Goal: Contribute content: Contribute content

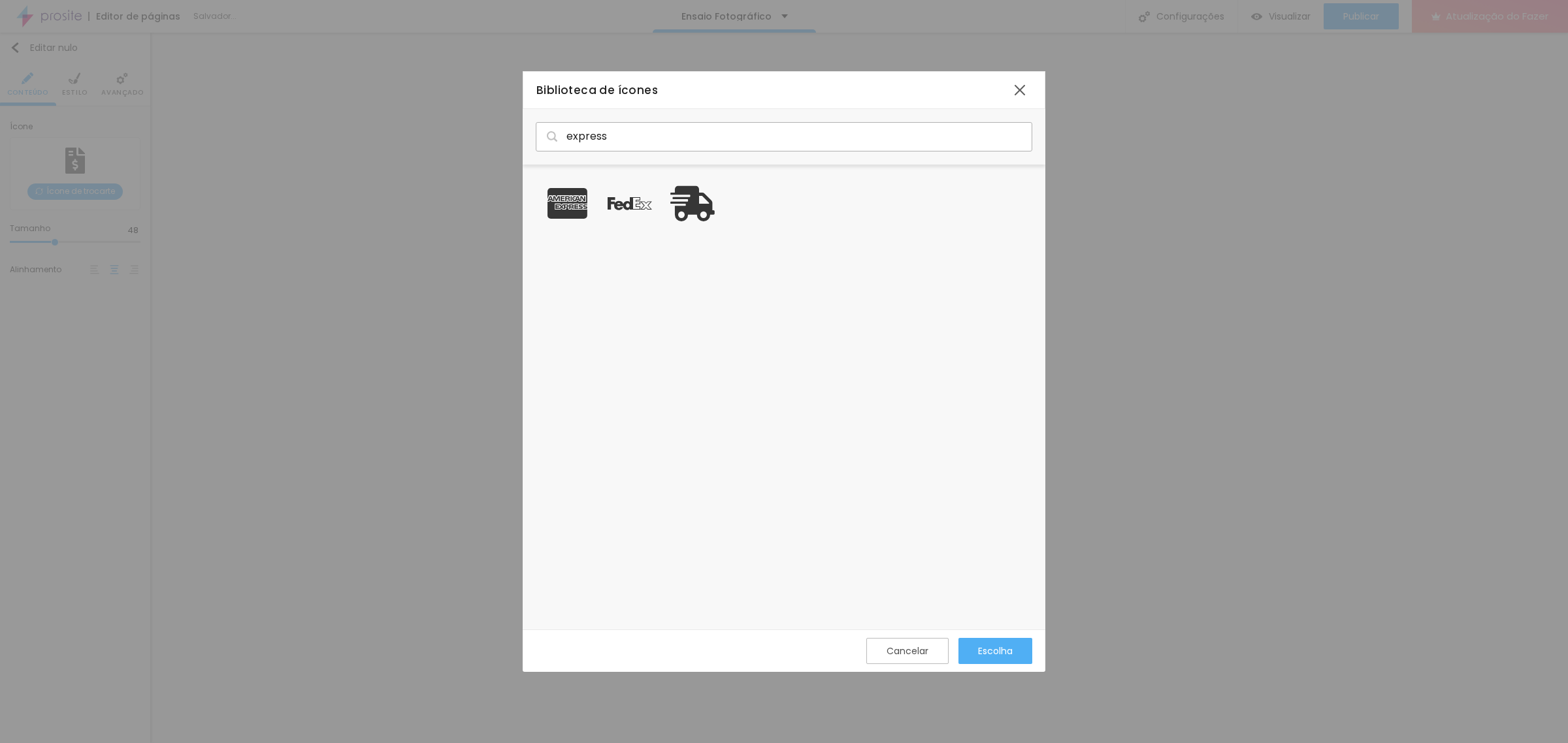
scroll to position [453, 510]
click at [633, 138] on input "express" at bounding box center [784, 136] width 496 height 28
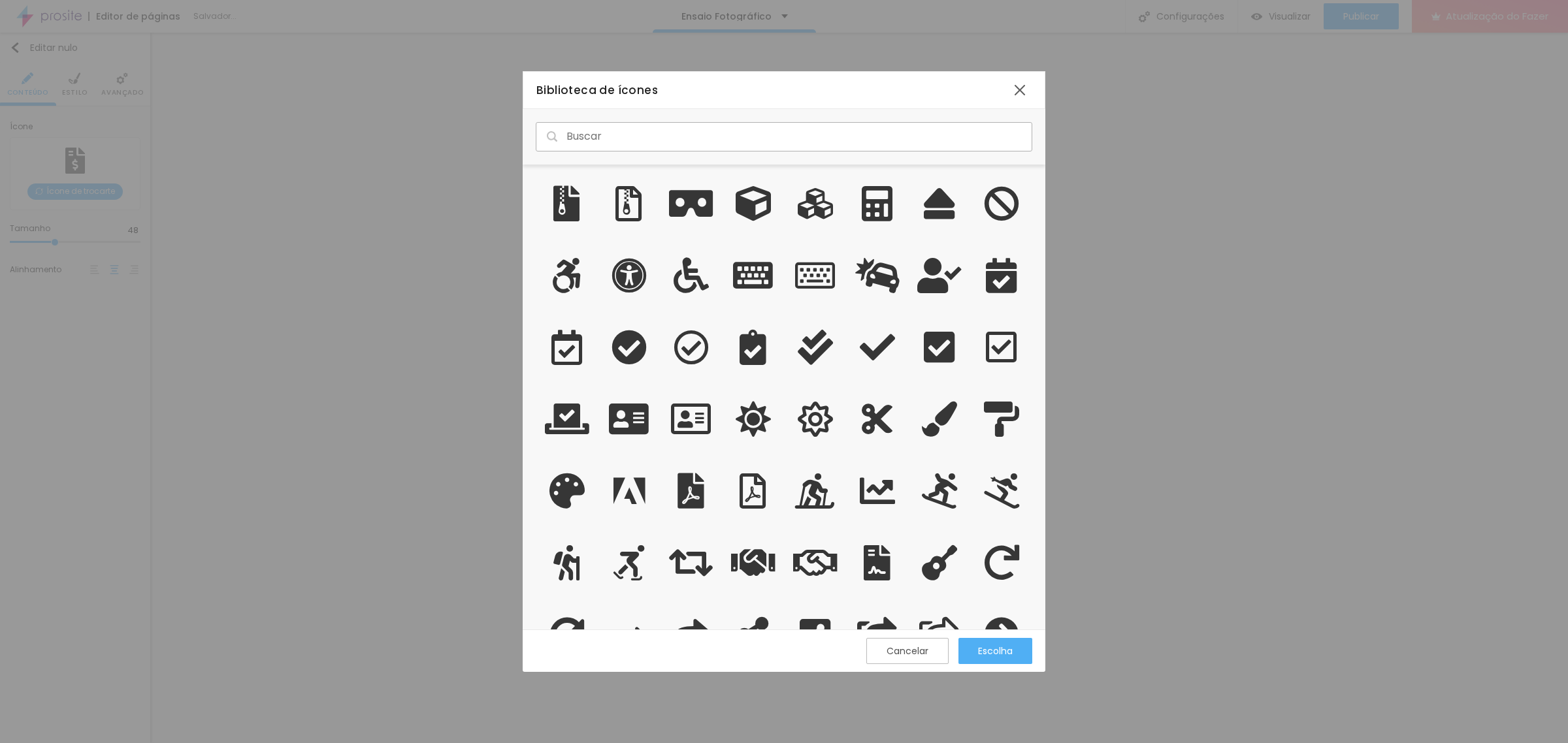
drag, startPoint x: 602, startPoint y: 145, endPoint x: 604, endPoint y: 139, distance: 6.3
click at [603, 142] on input "text" at bounding box center [784, 136] width 496 height 28
click at [604, 138] on input "text" at bounding box center [784, 136] width 496 height 28
click at [1013, 89] on div at bounding box center [1020, 89] width 24 height 24
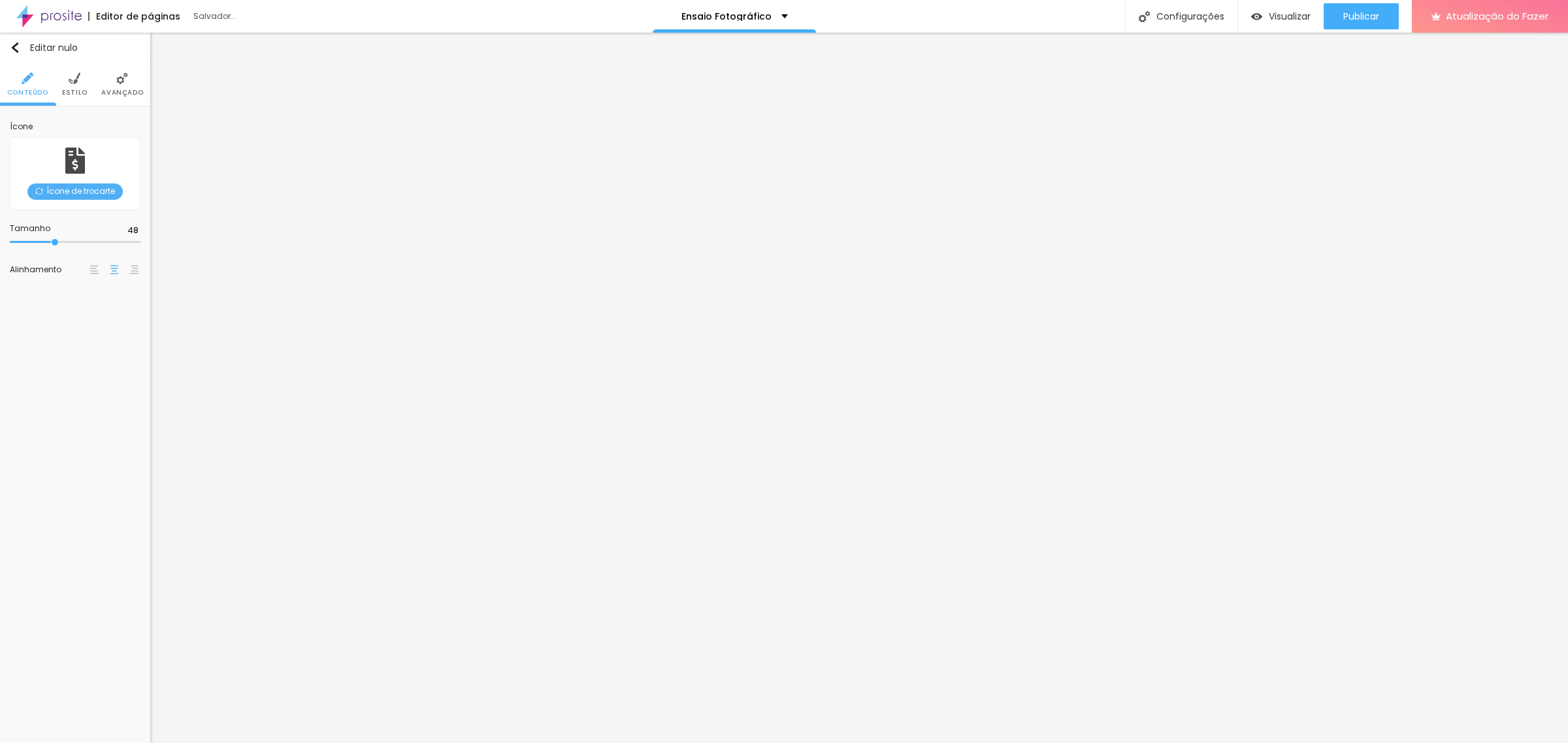
click at [64, 194] on font "Ícone de trocarte" at bounding box center [80, 190] width 68 height 12
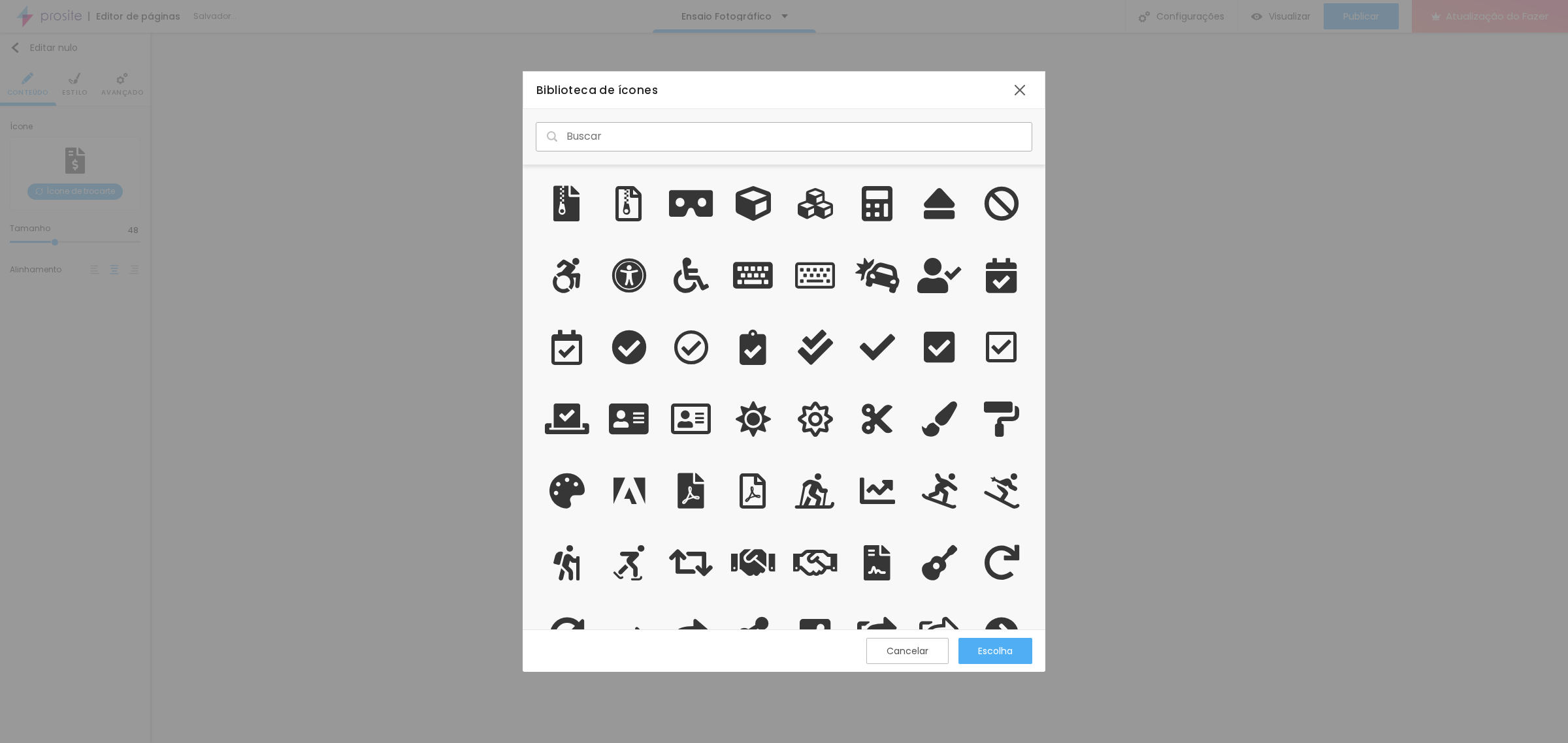
click at [634, 135] on input "text" at bounding box center [784, 136] width 496 height 28
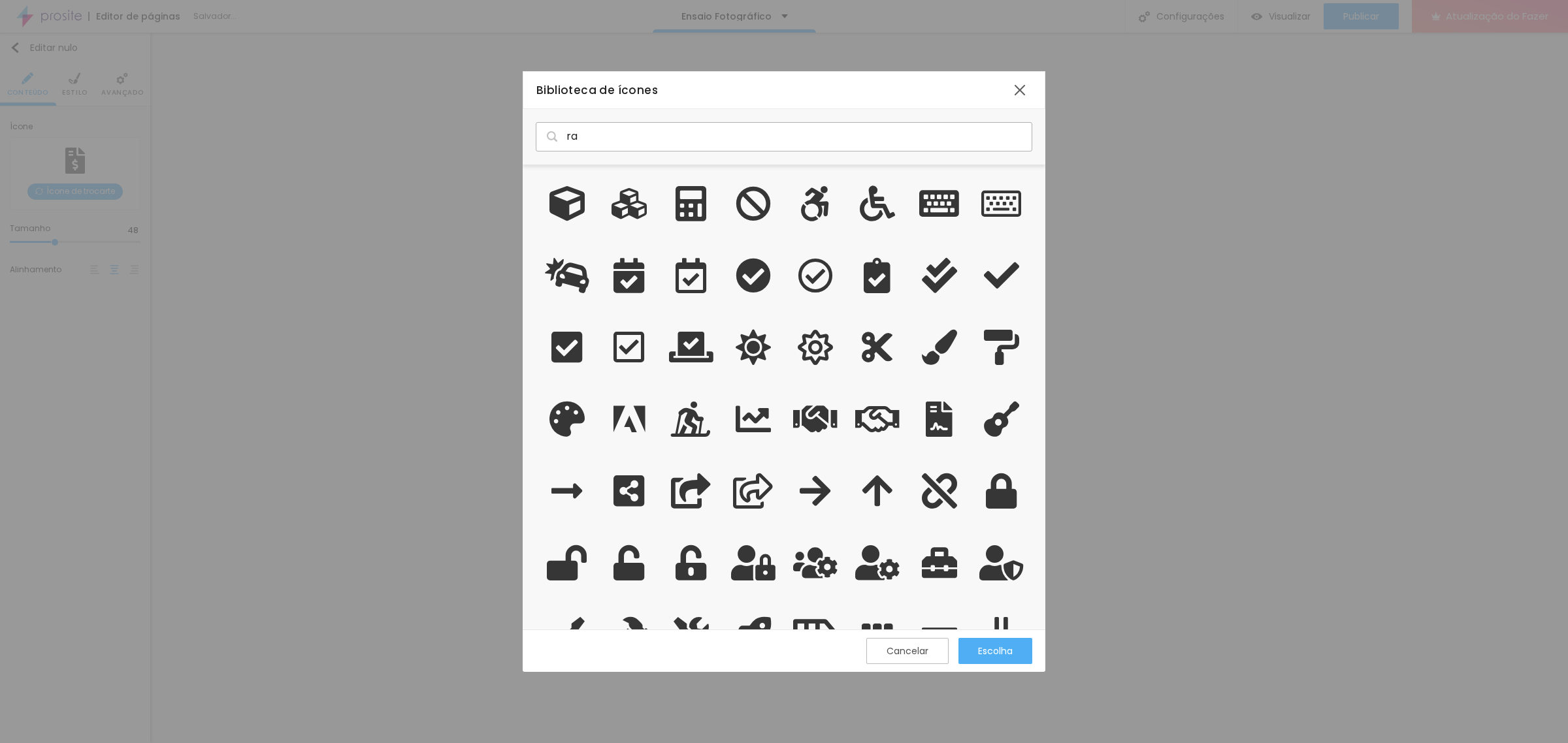
type input "r"
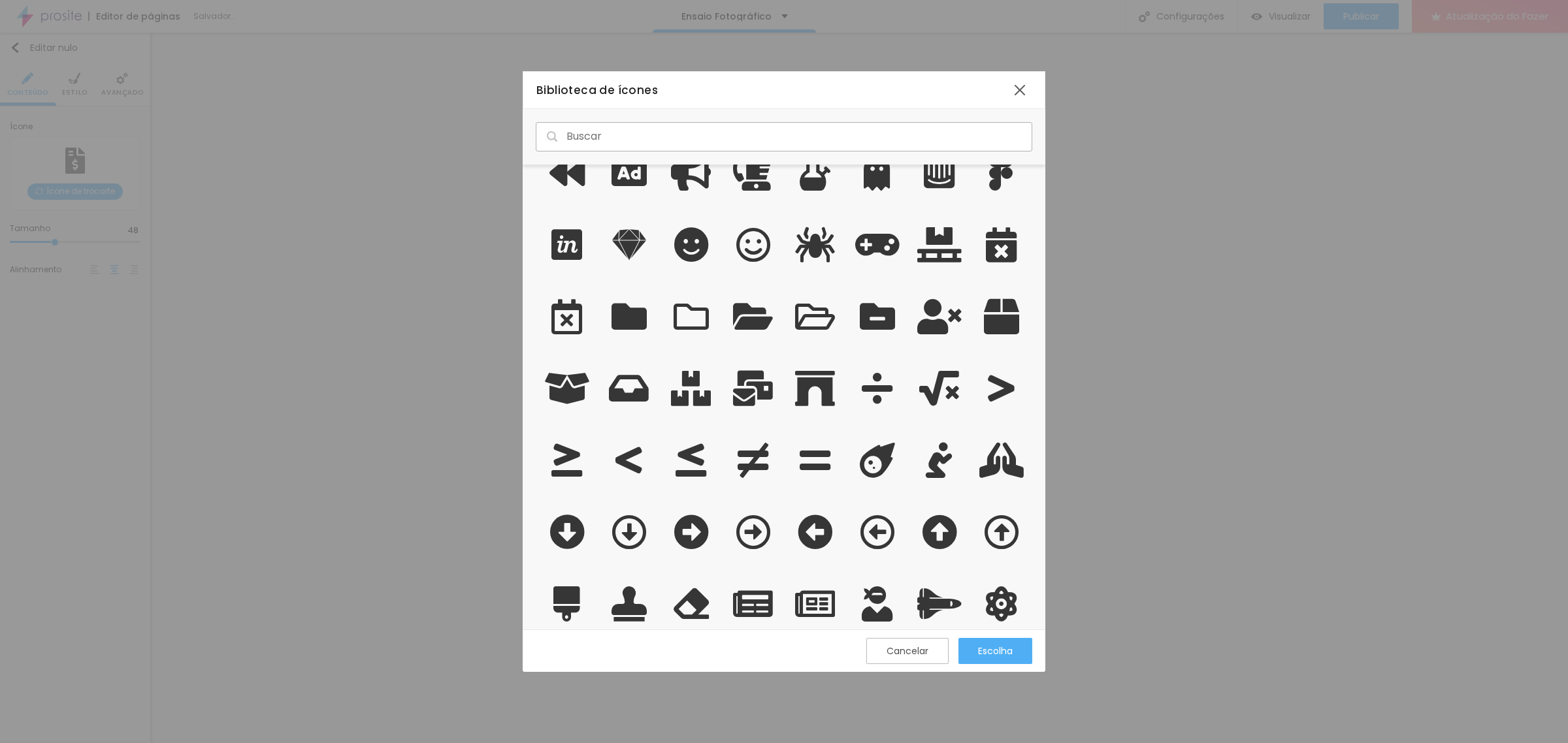
scroll to position [1551, 0]
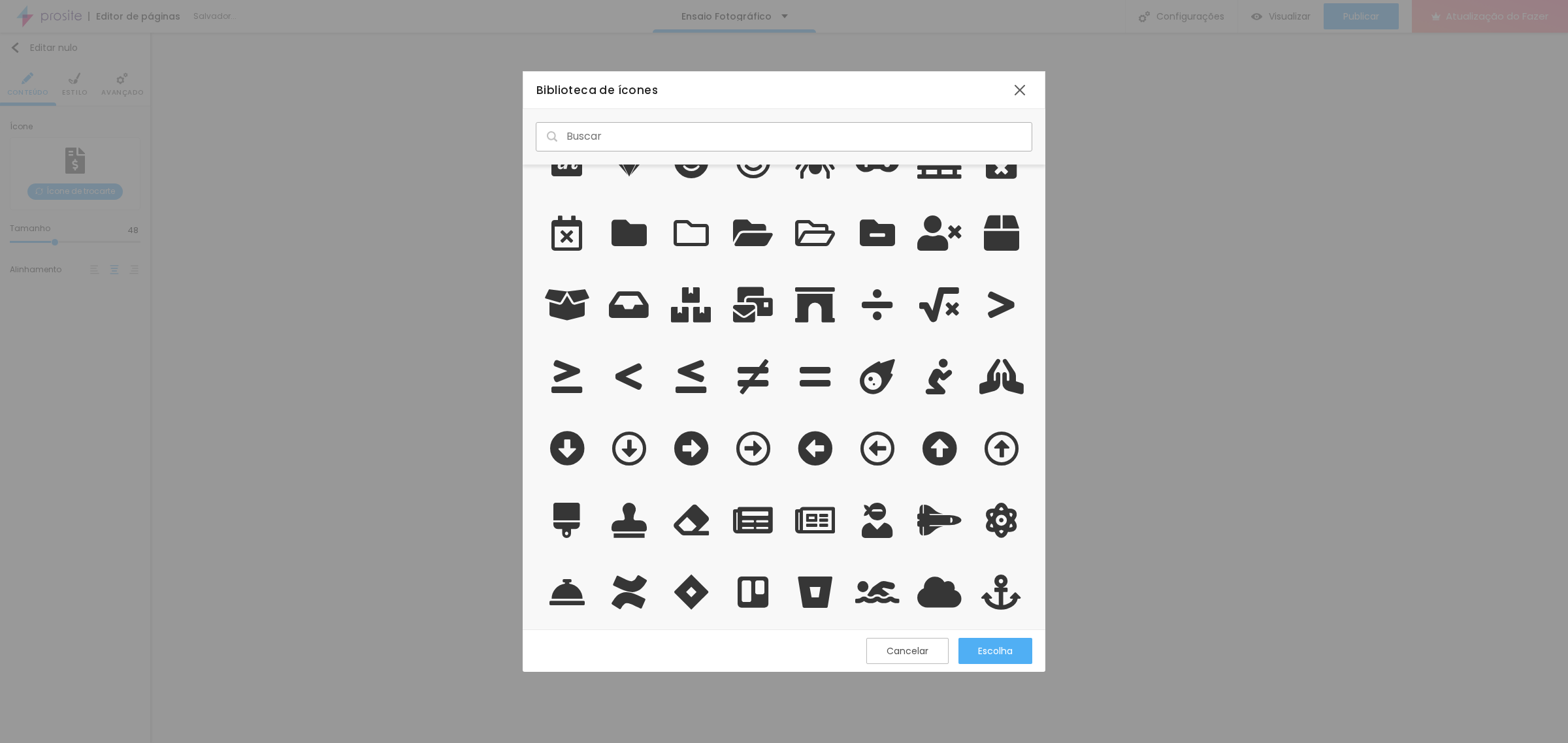
click at [747, 135] on input "text" at bounding box center [784, 136] width 496 height 28
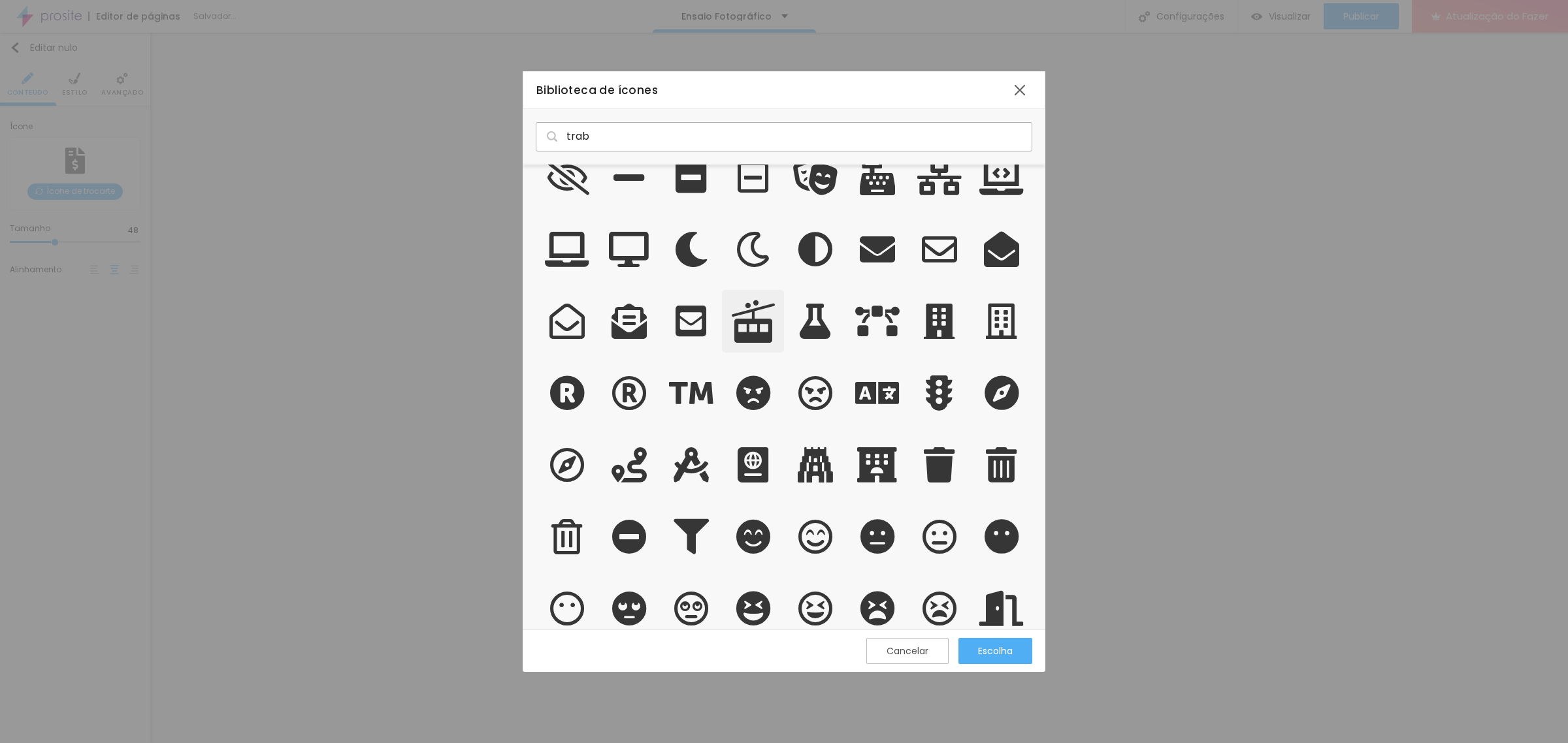
scroll to position [0, 0]
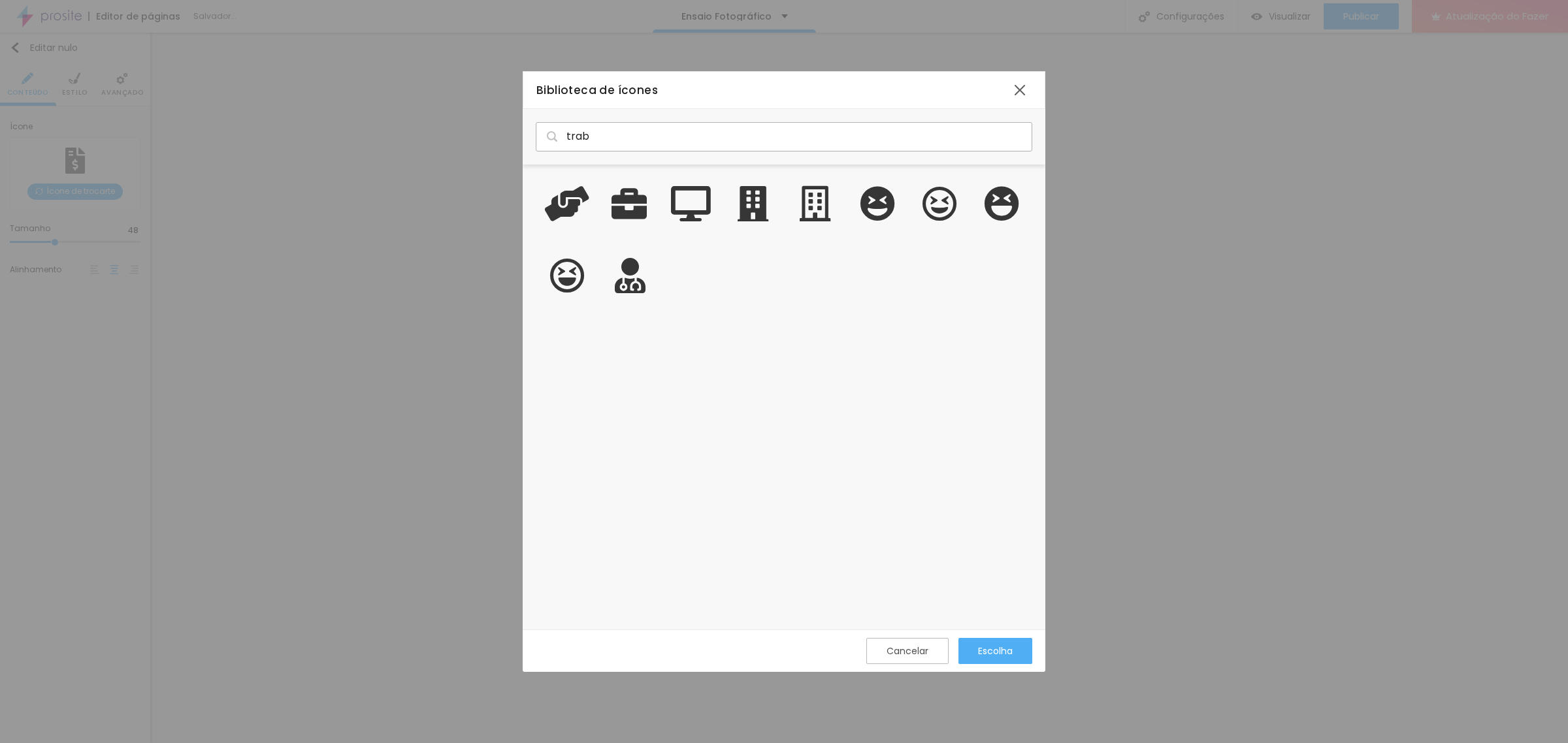
click at [628, 138] on input "trab" at bounding box center [784, 136] width 496 height 28
click at [628, 137] on input "trab" at bounding box center [784, 136] width 496 height 28
click at [628, 135] on input "trab" at bounding box center [784, 136] width 496 height 28
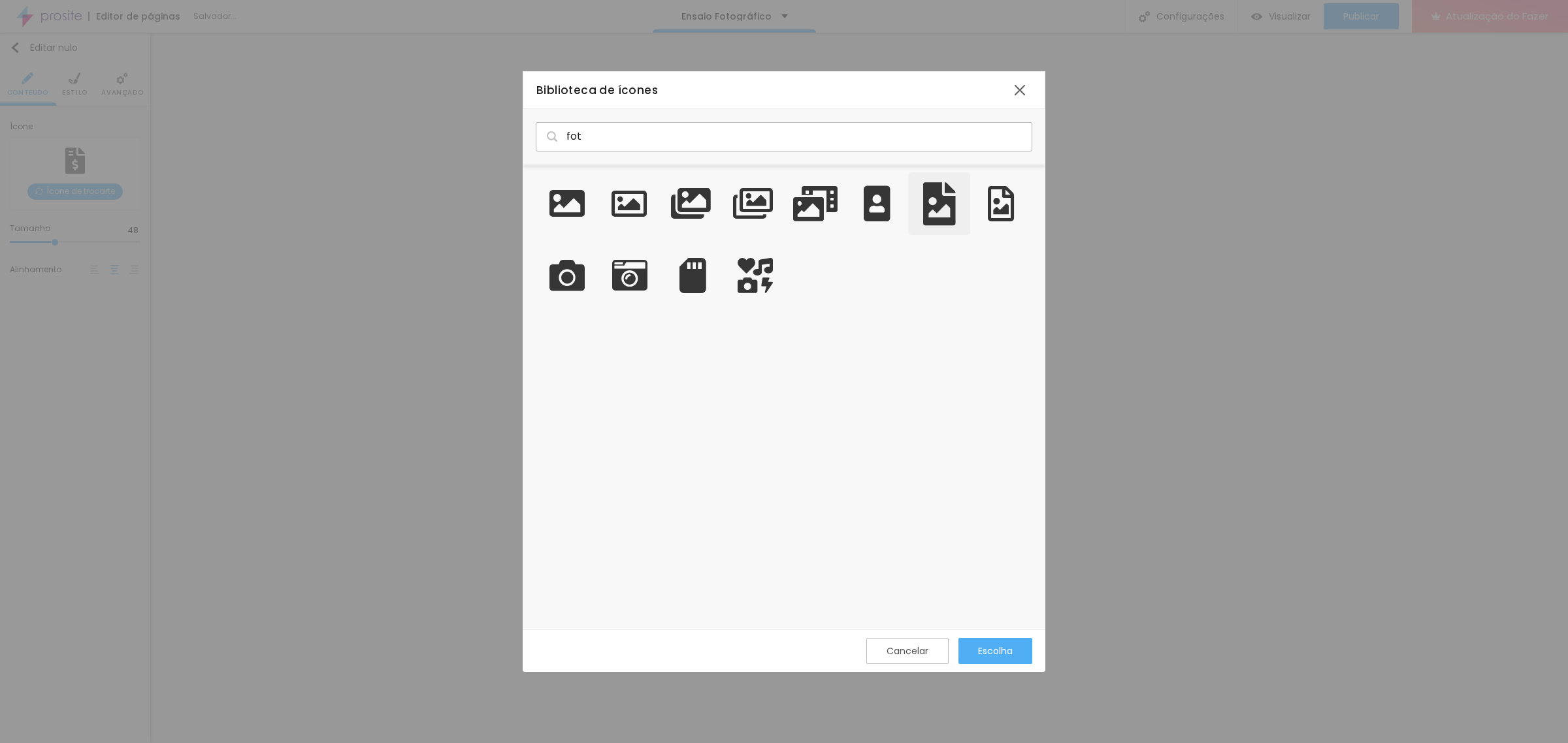
type input "fot"
click at [937, 206] on icon "grade" at bounding box center [939, 204] width 33 height 43
click at [991, 655] on font "Escolha" at bounding box center [995, 651] width 35 height 13
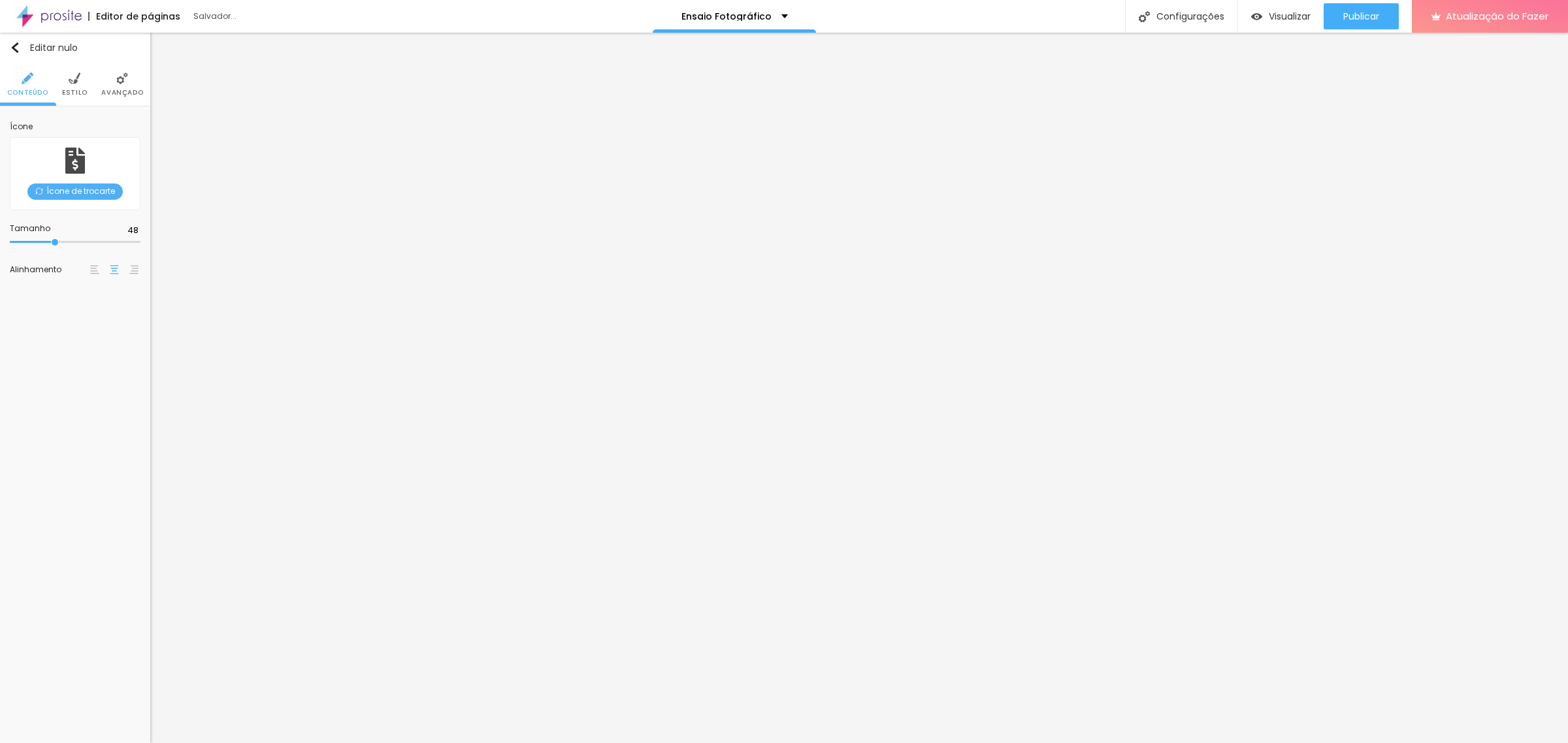
click at [78, 190] on font "Ícone de trocarte" at bounding box center [80, 190] width 68 height 12
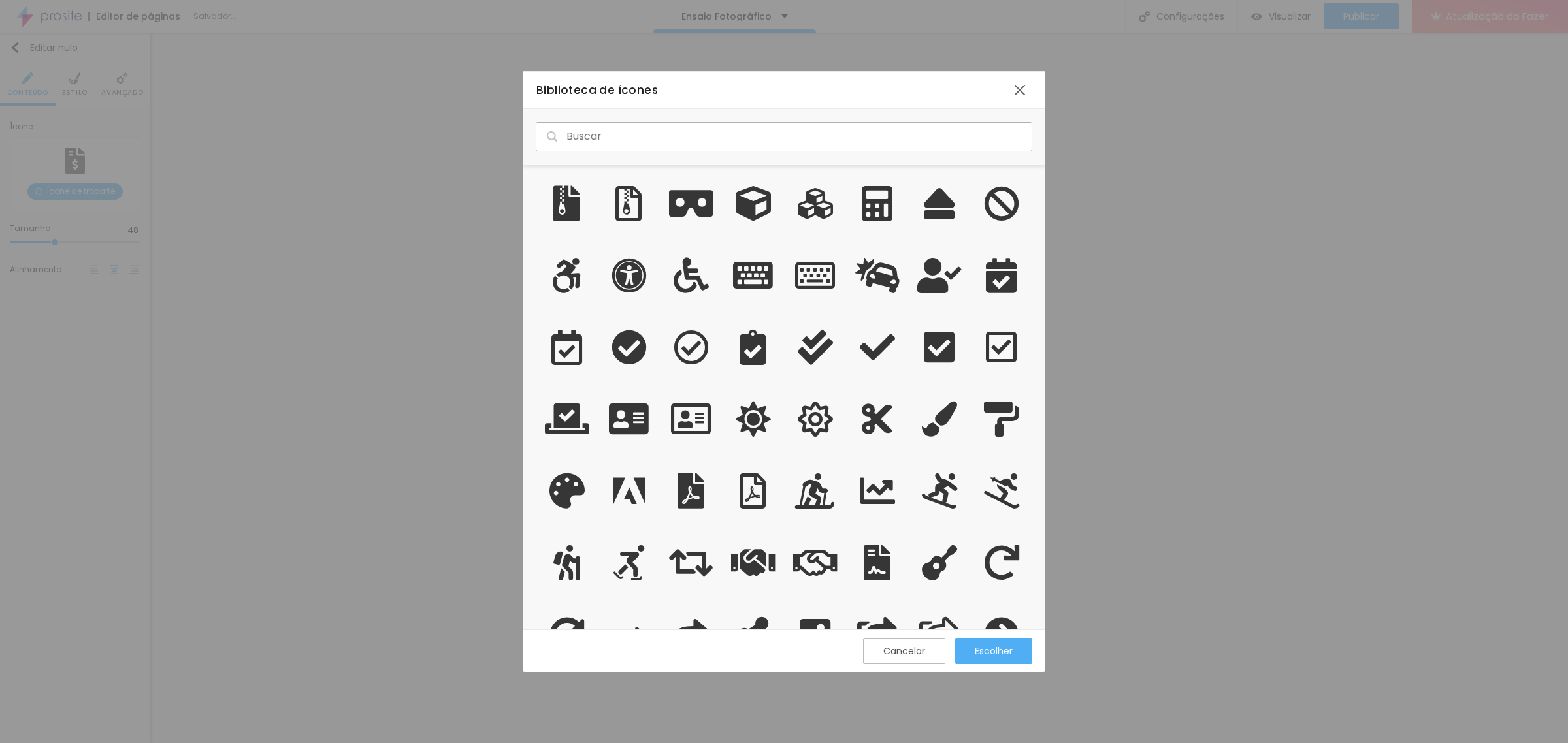
scroll to position [453, 510]
click at [594, 128] on input "text" at bounding box center [784, 136] width 496 height 28
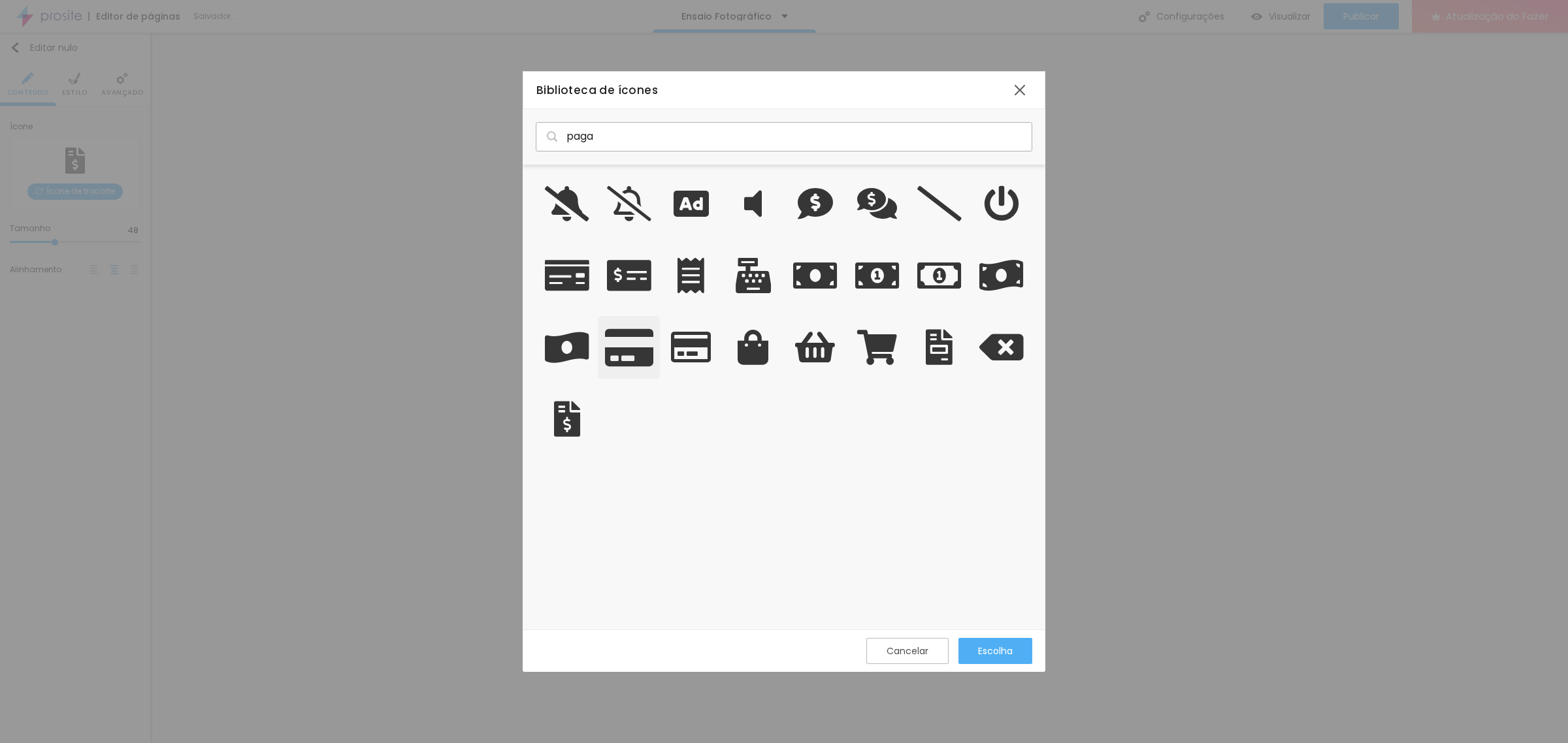
type input "paga"
click at [638, 352] on icon "grade" at bounding box center [629, 347] width 49 height 43
click at [997, 650] on font "Escolha" at bounding box center [995, 651] width 35 height 13
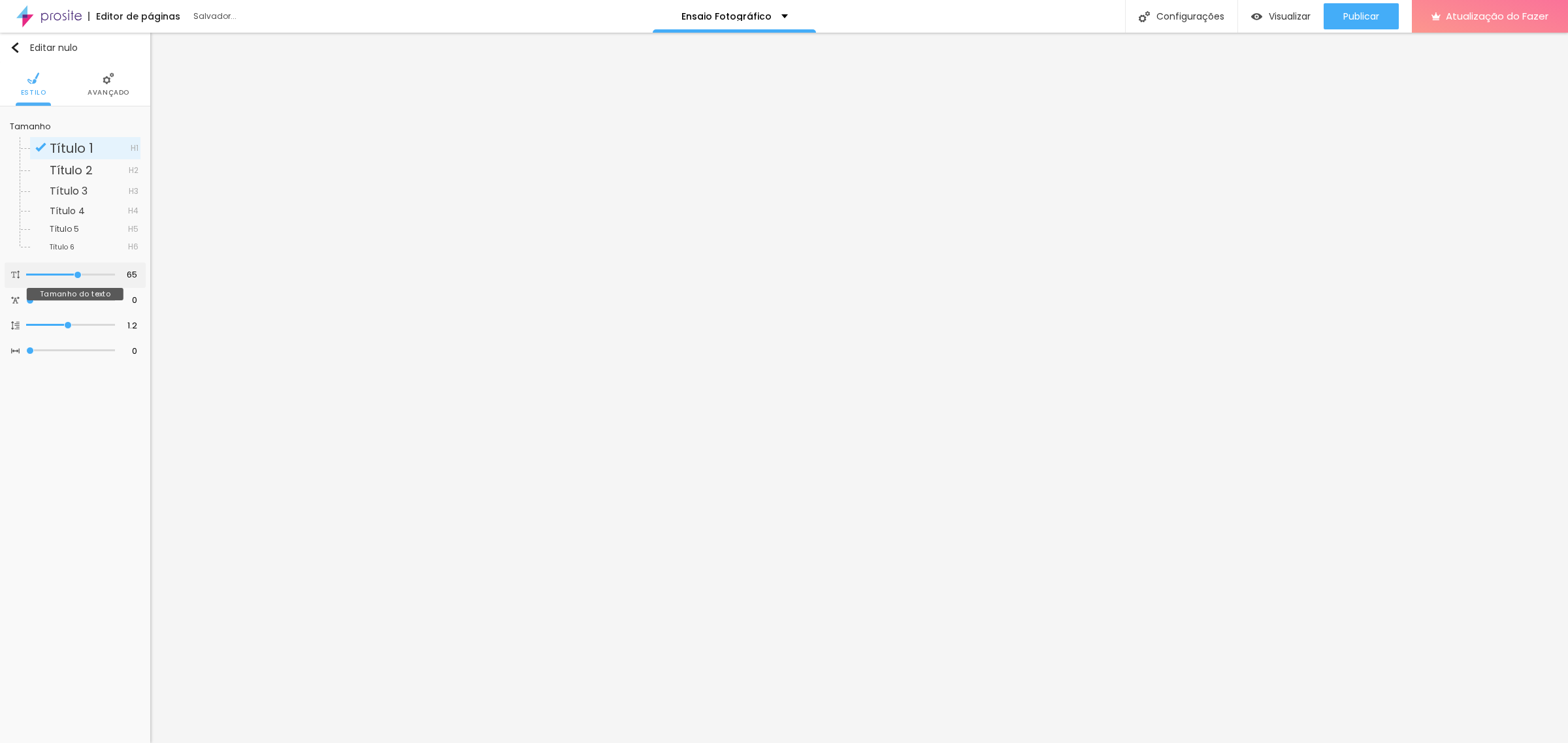
type input "64"
type input "63"
type input "62"
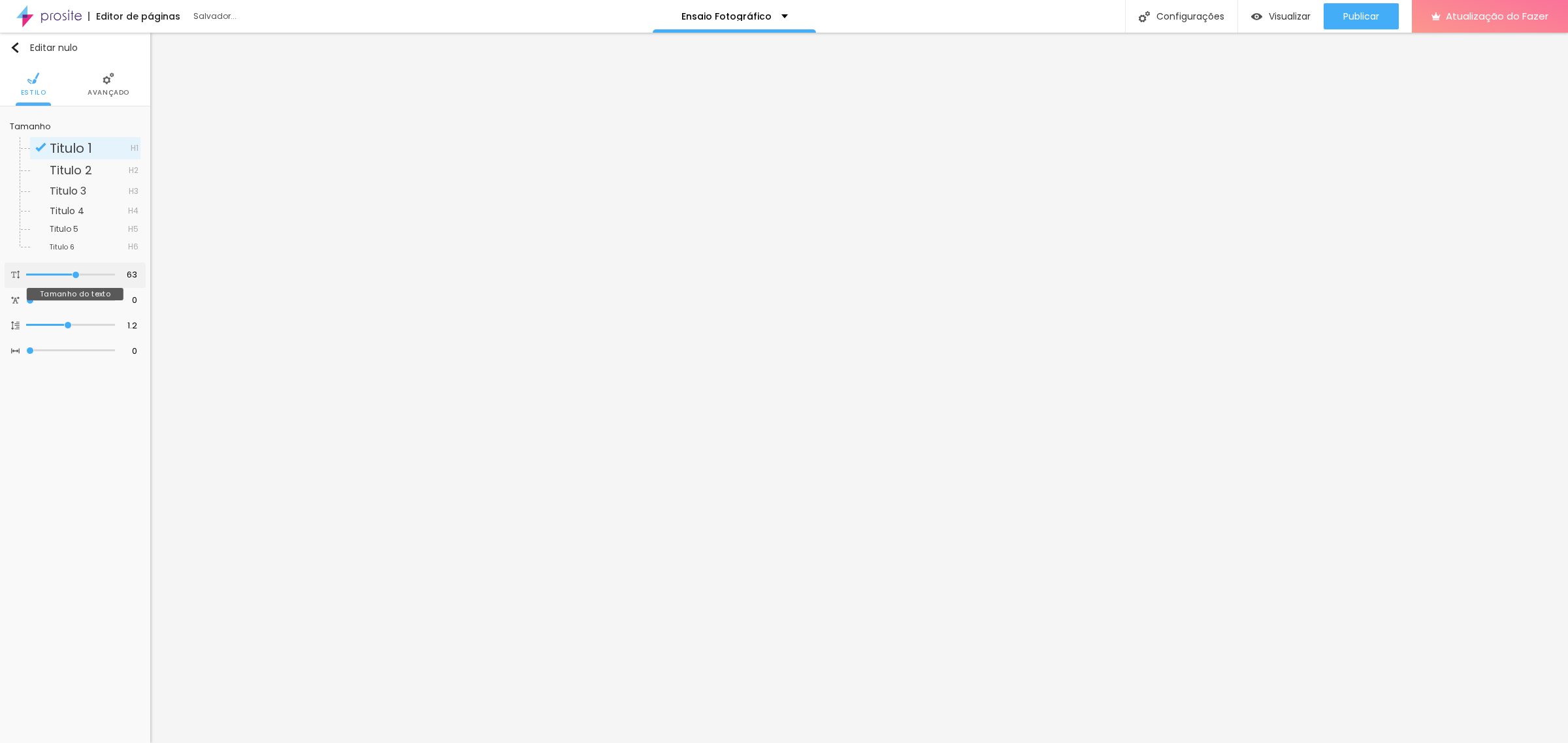
type input "62"
type input "61"
type input "60"
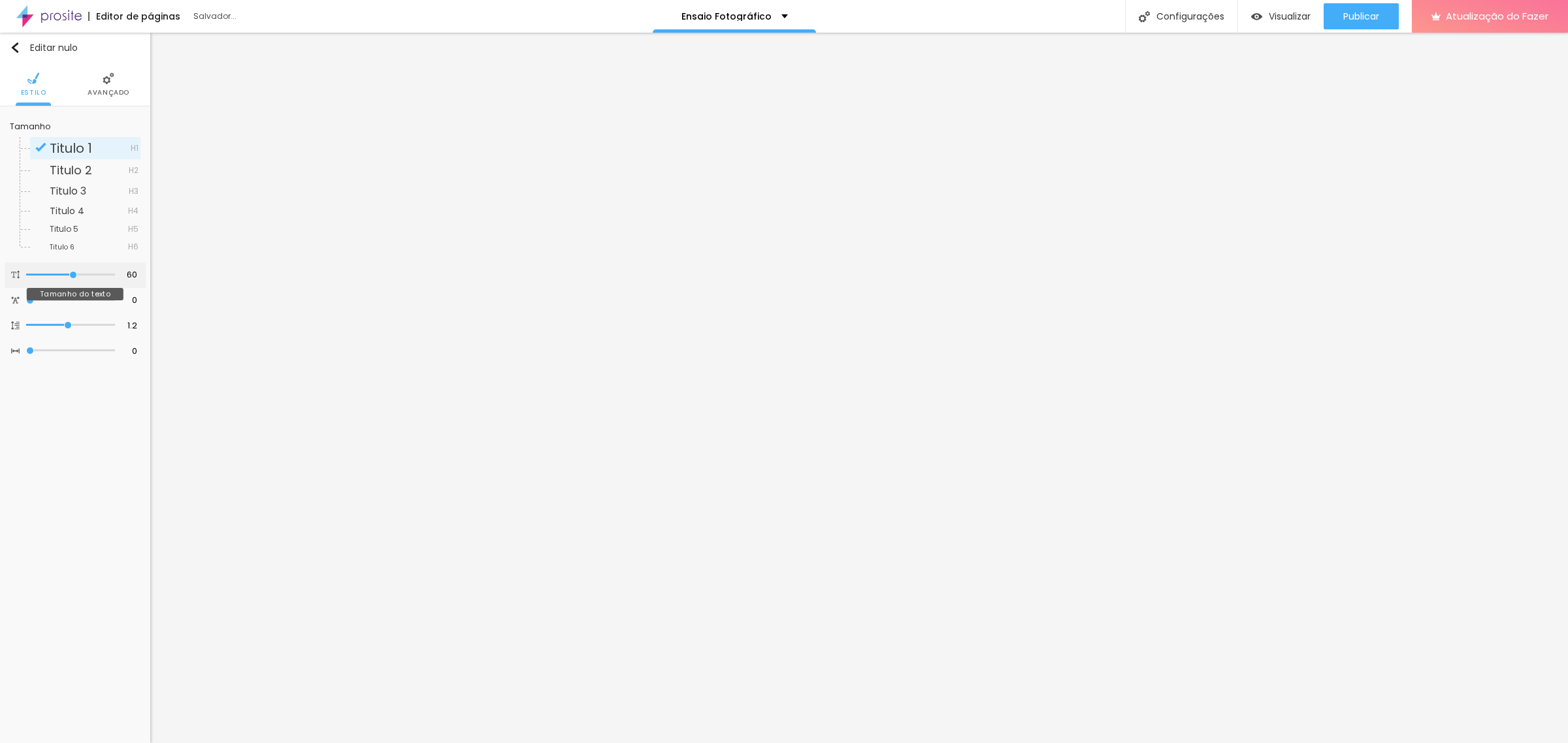
type input "59"
type input "60"
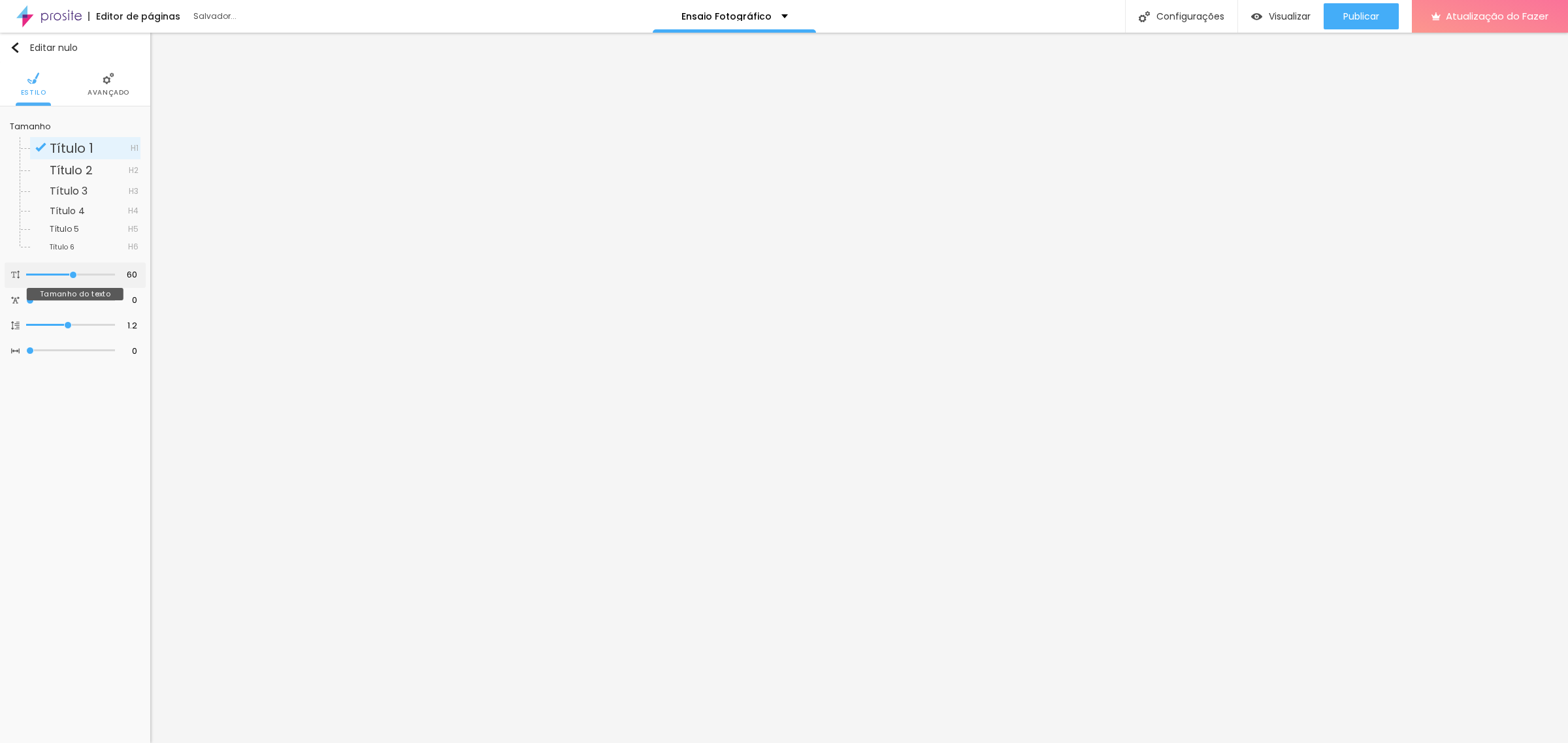
click at [74, 276] on input "range" at bounding box center [70, 275] width 89 height 6
type input "62"
type input "61"
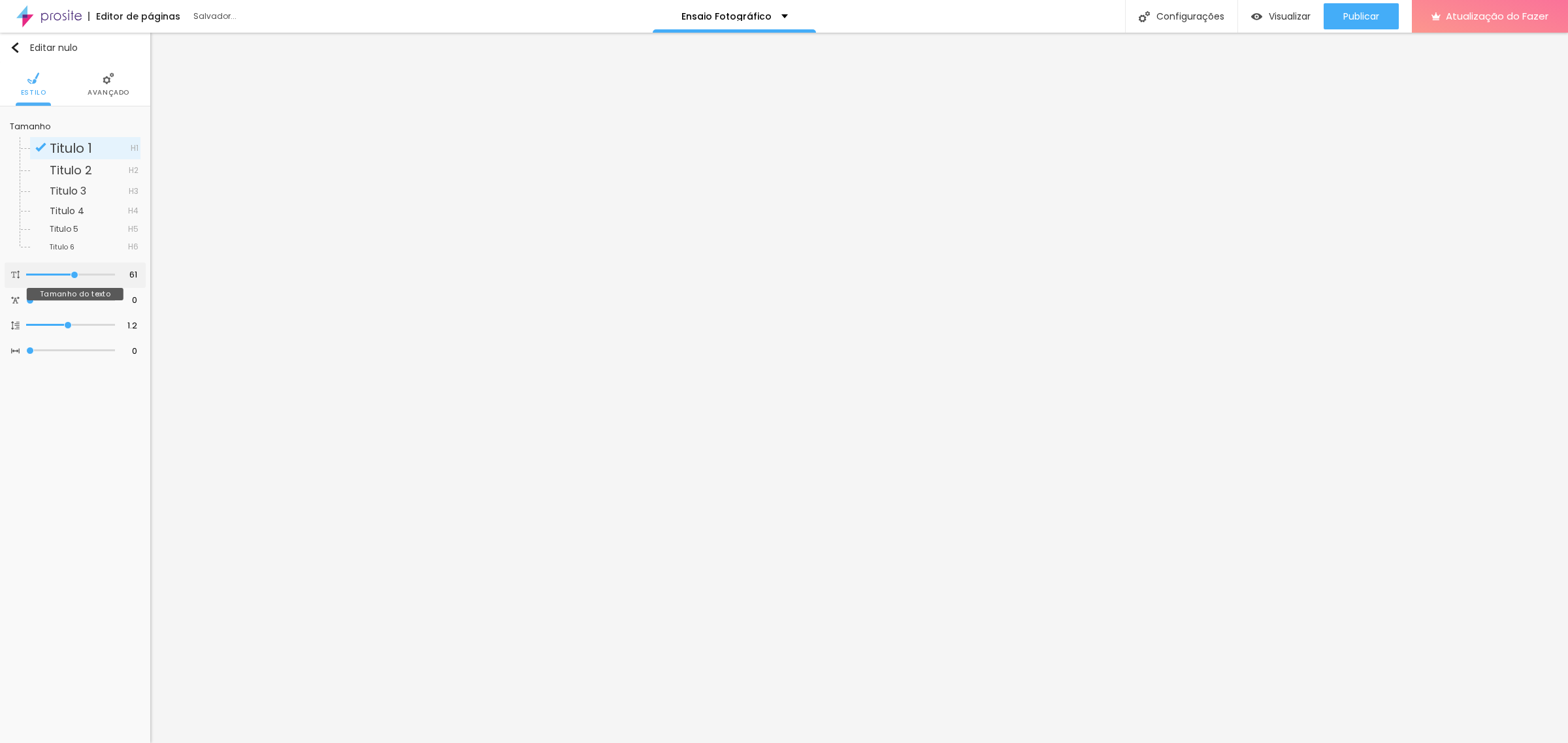
type input "60"
type input "59"
type input "58"
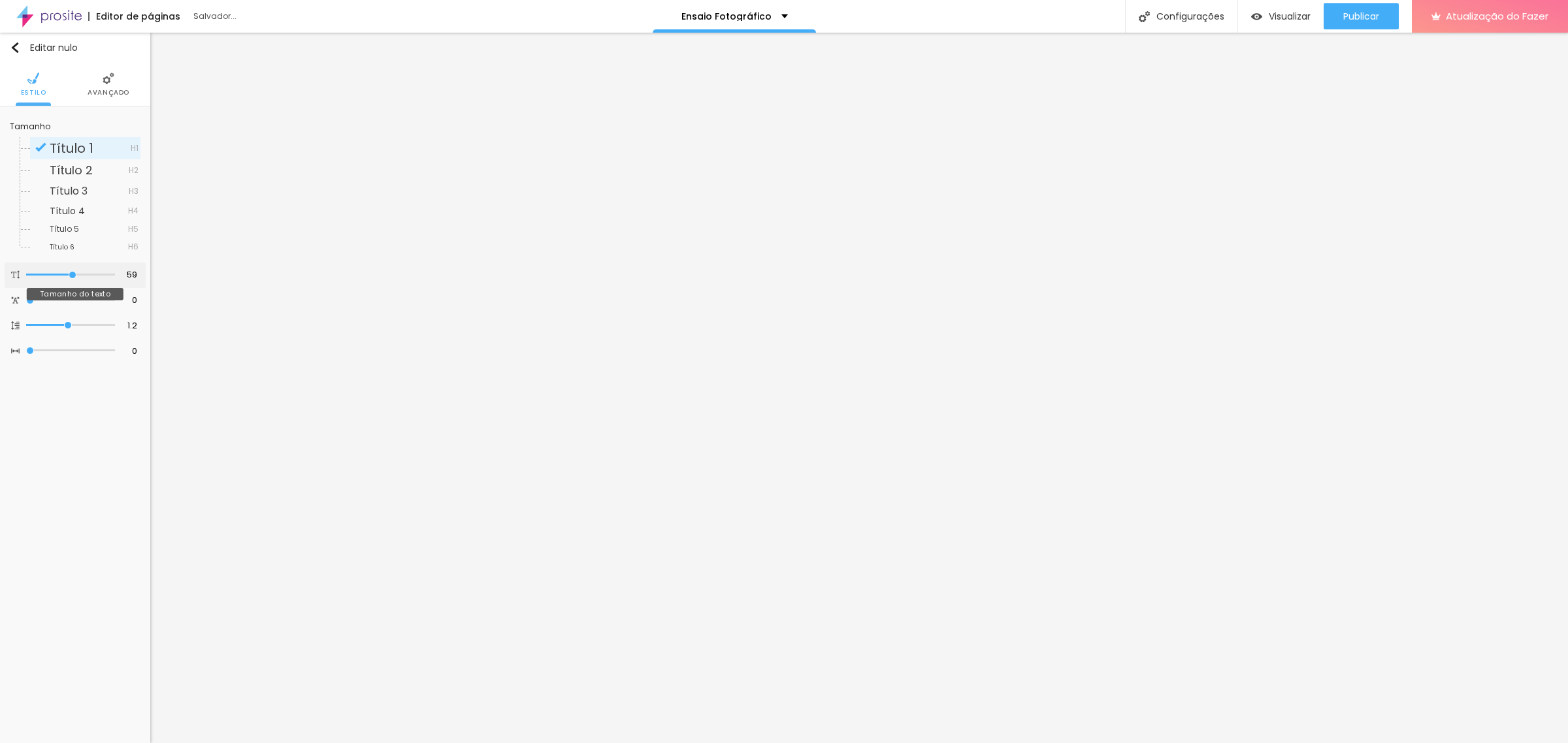
type input "58"
type input "57"
type input "56"
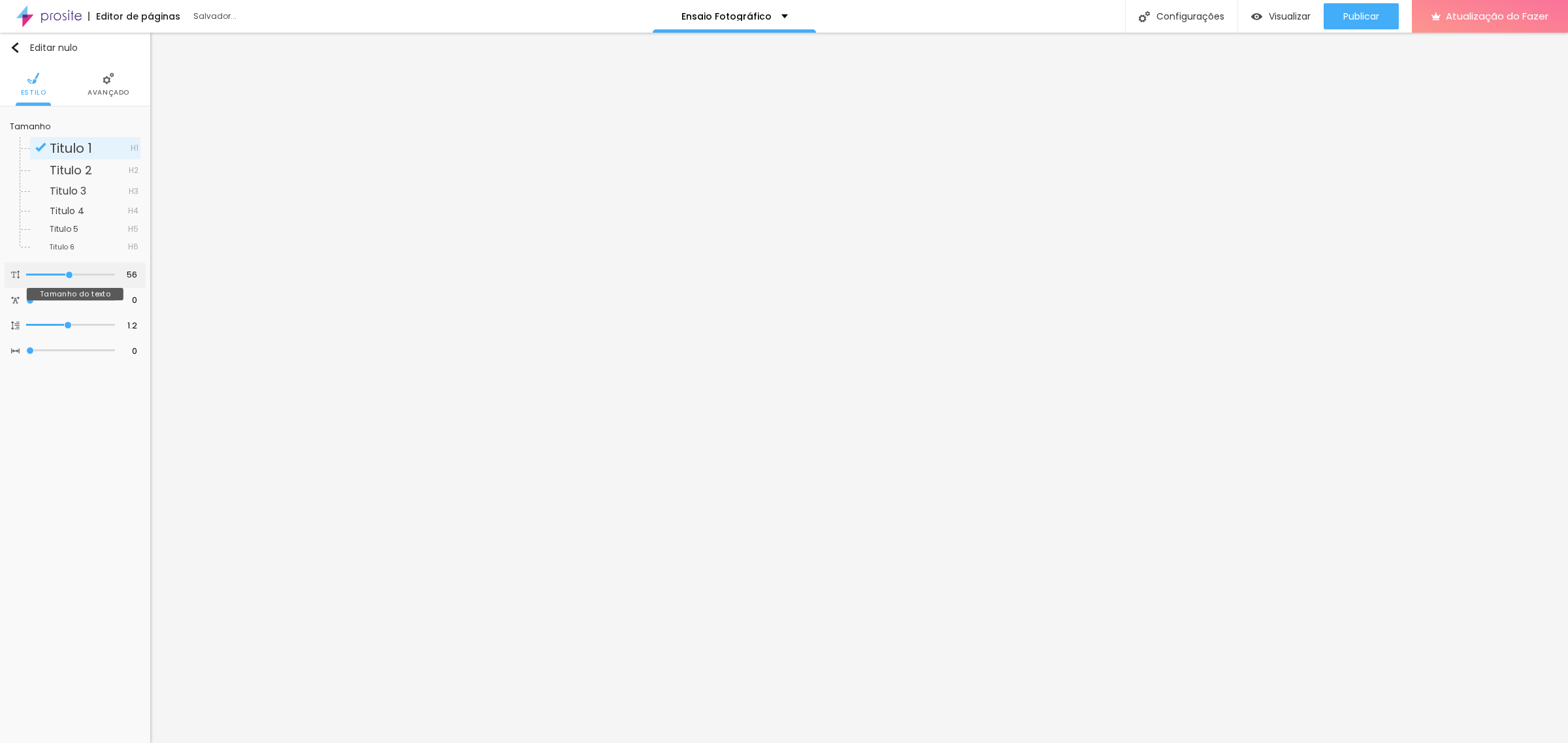
type input "55"
type input "54"
type input "53"
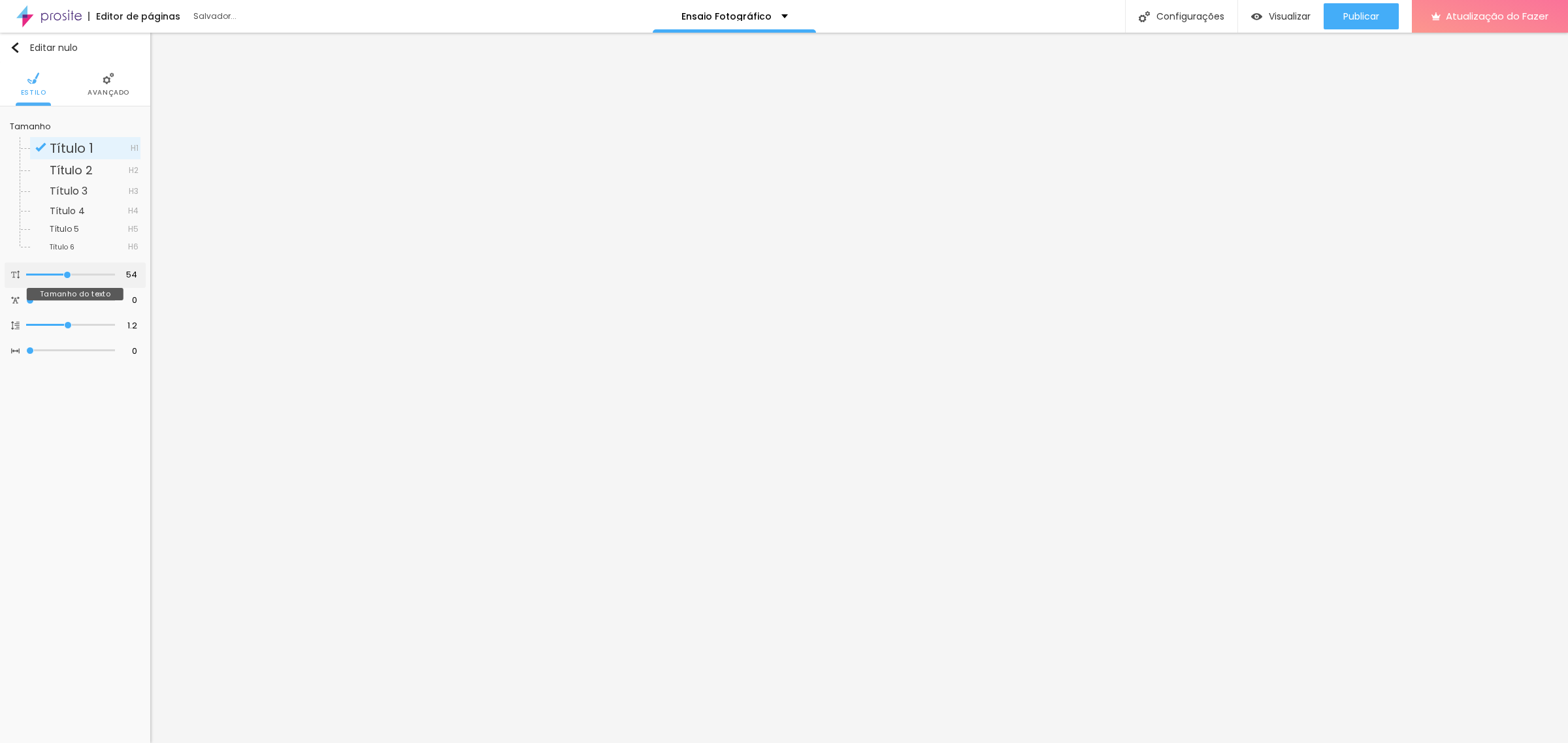
type input "53"
type input "52"
type input "51"
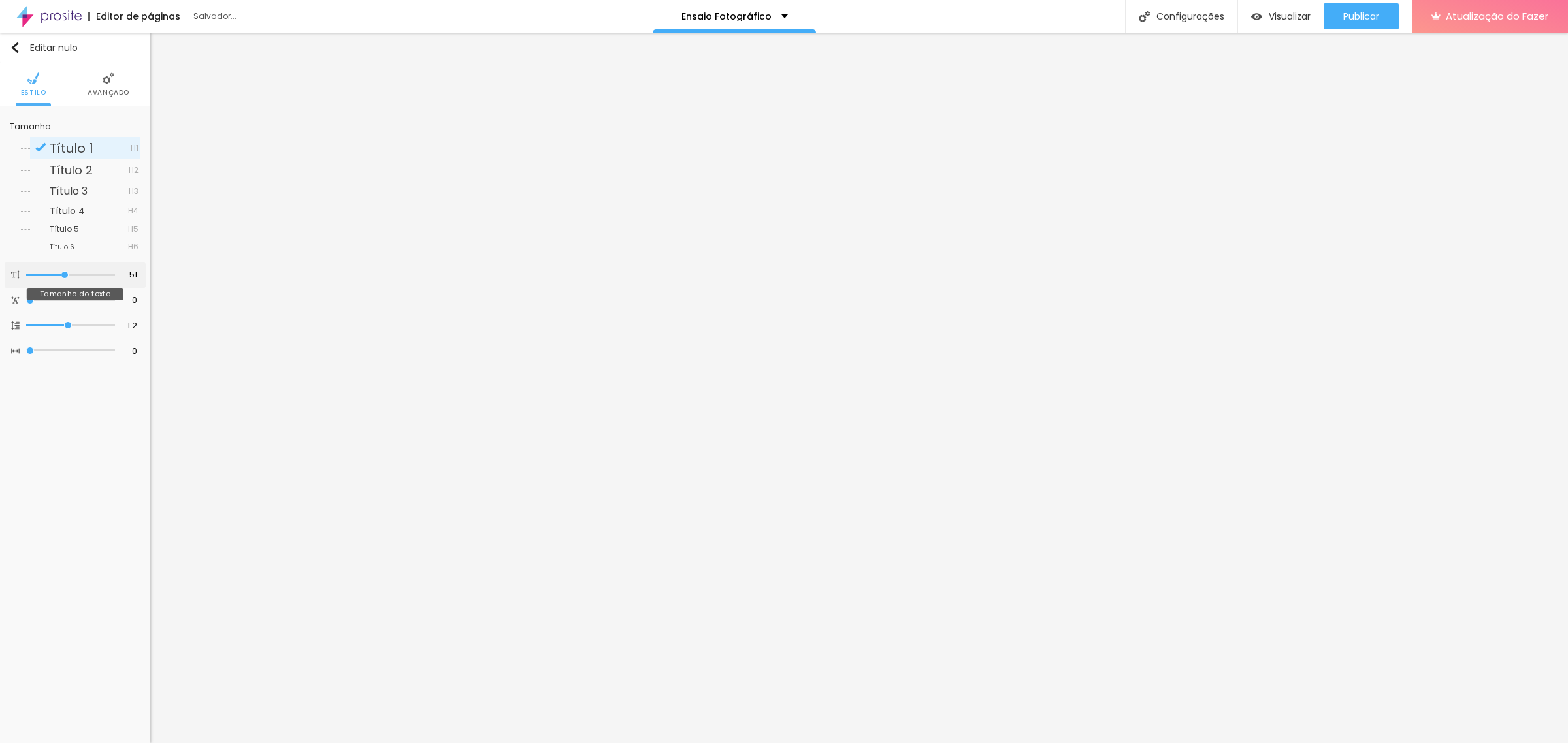
type input "50"
drag, startPoint x: 75, startPoint y: 273, endPoint x: 64, endPoint y: 273, distance: 11.0
type input "50"
click at [64, 273] on input "range" at bounding box center [70, 275] width 89 height 6
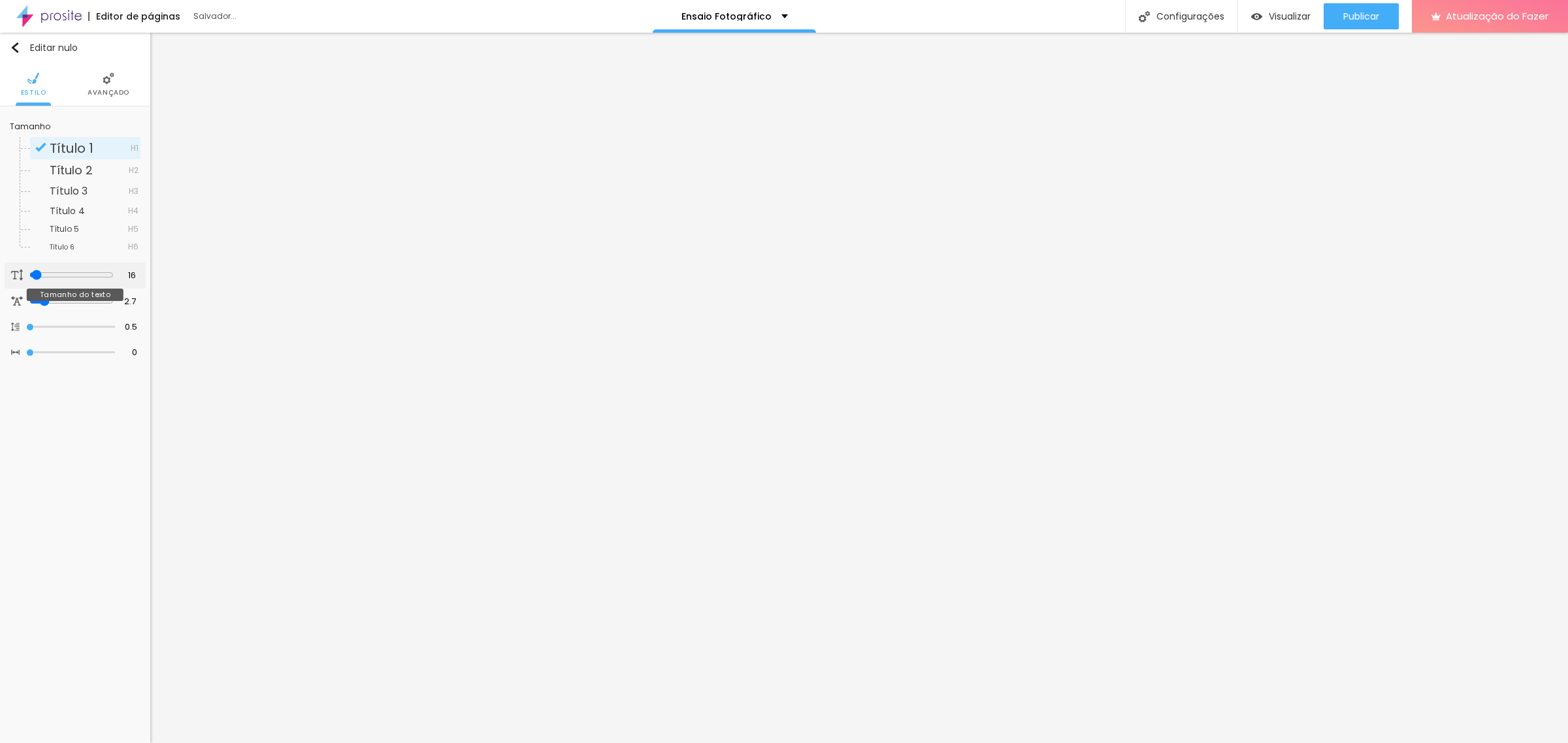
type input "17"
type input "18"
type input "19"
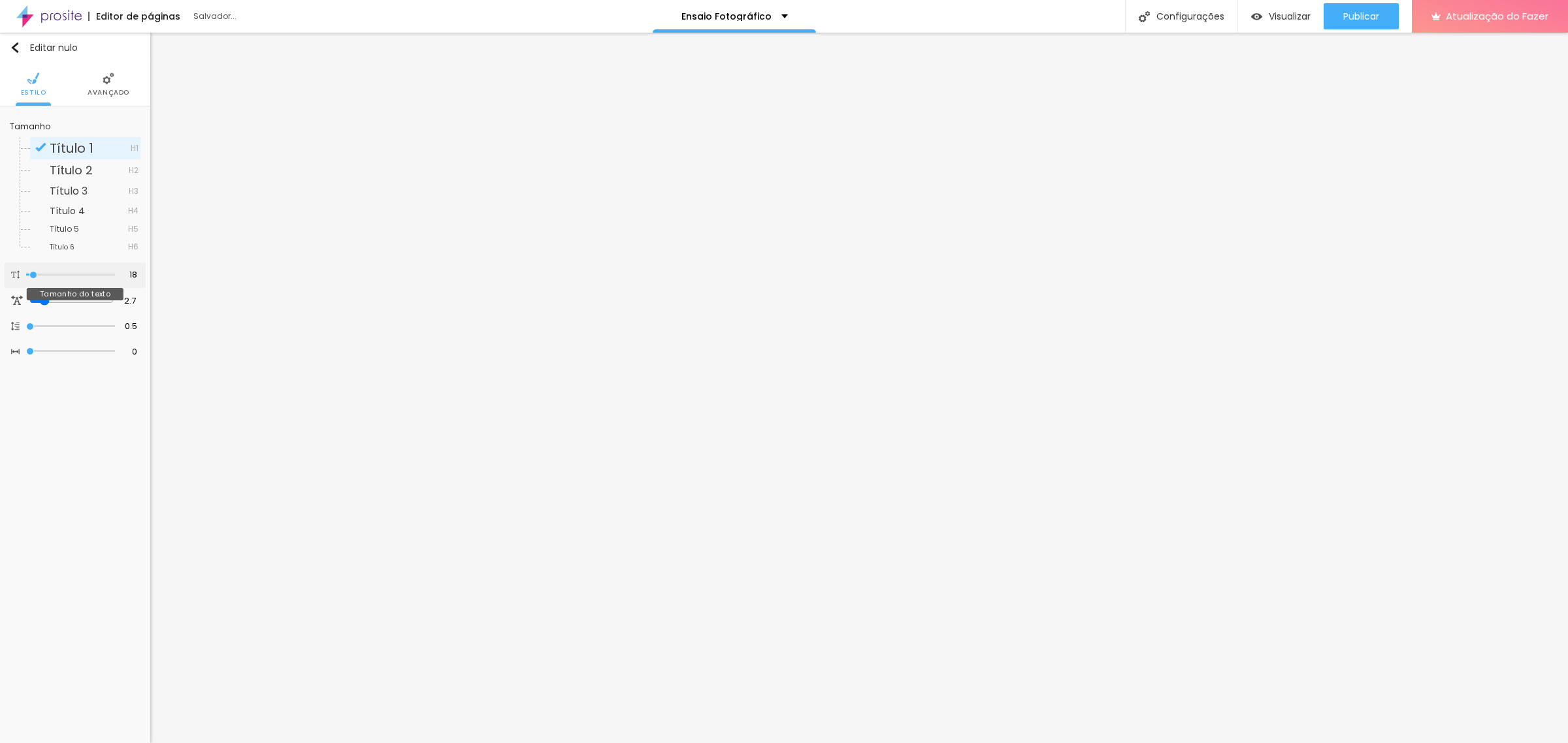
type input "19"
type input "20"
type input "21"
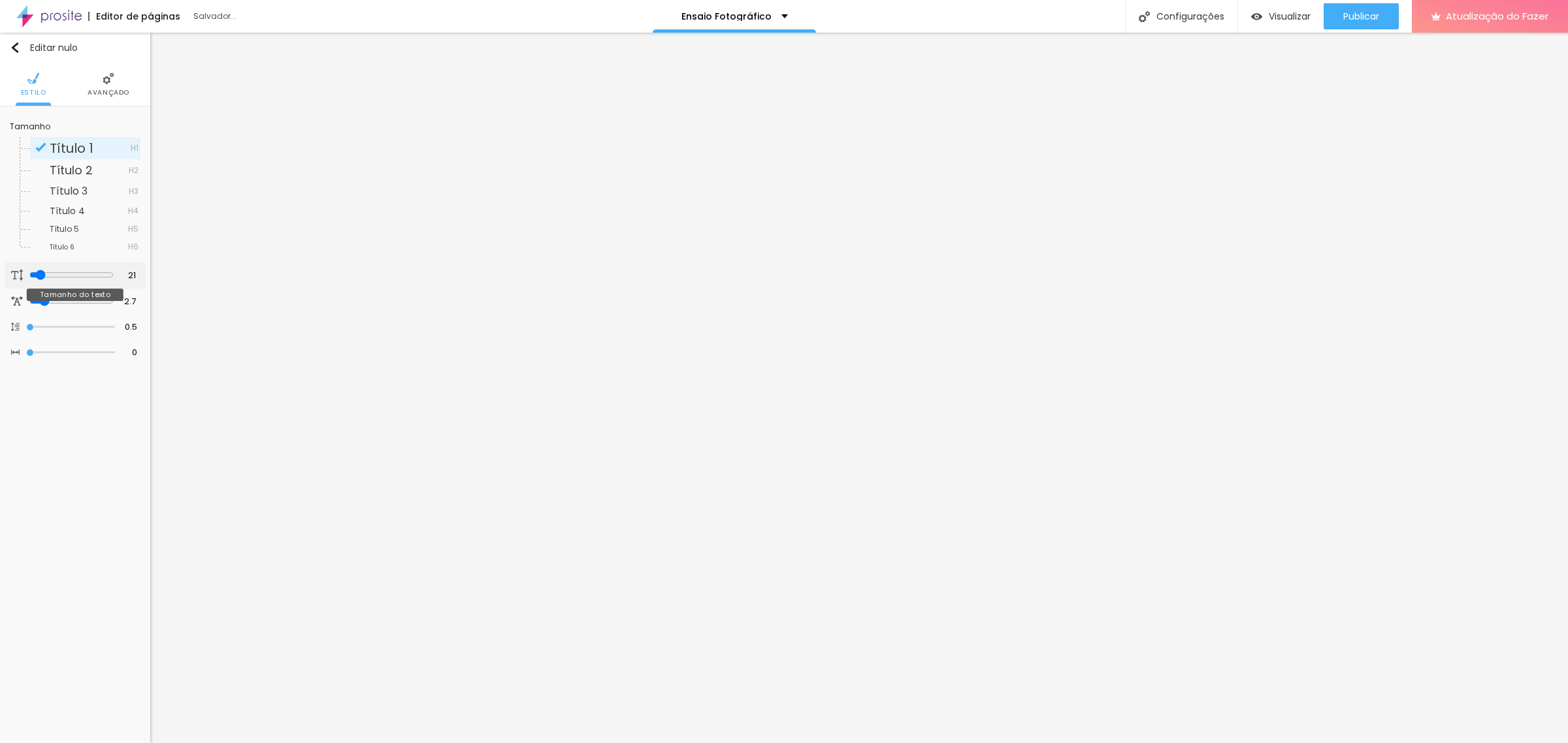
type input "23"
type input "24"
type input "25"
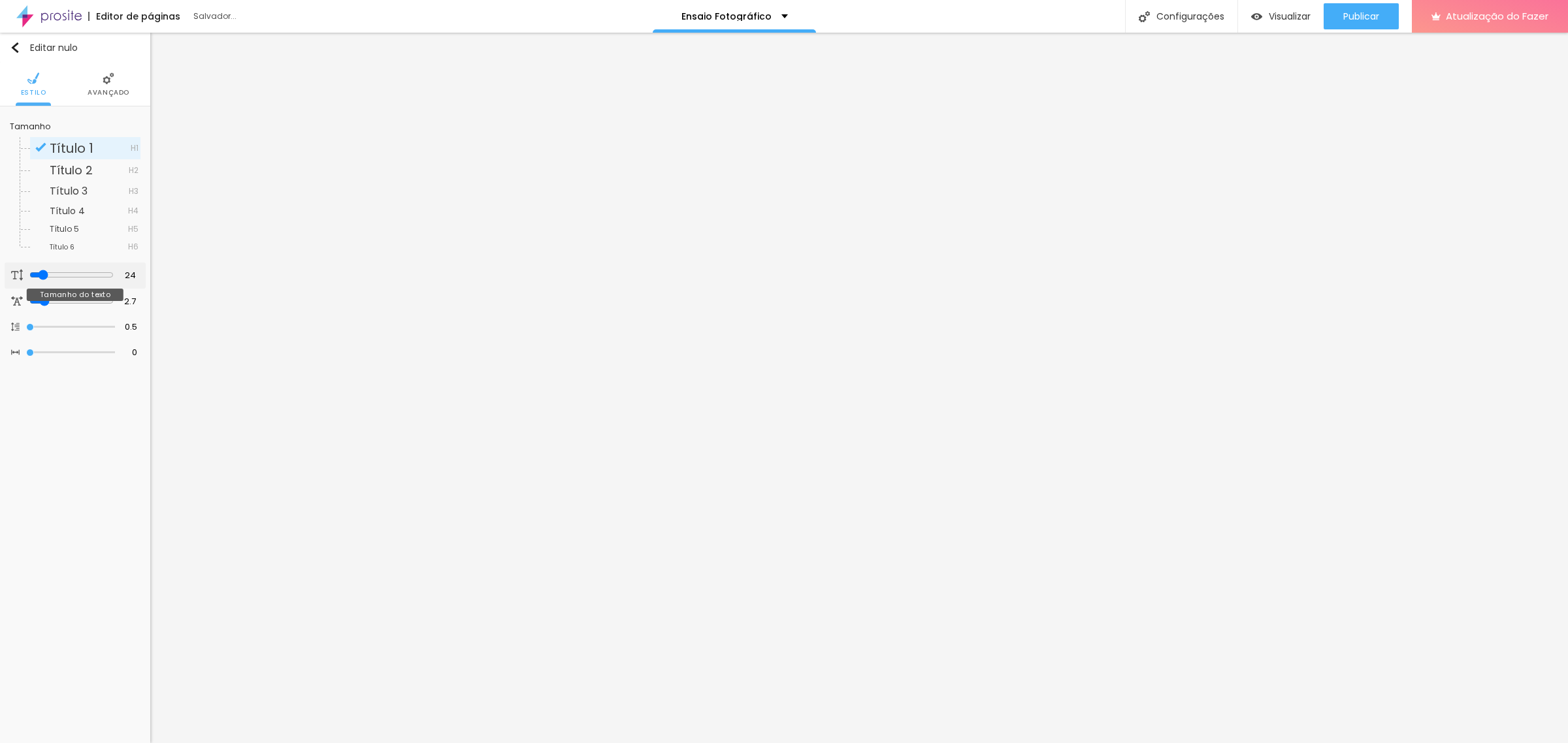
type input "25"
drag, startPoint x: 31, startPoint y: 275, endPoint x: 41, endPoint y: 275, distance: 10.0
type input "25"
click at [41, 275] on input "range" at bounding box center [70, 275] width 89 height 6
type input "61"
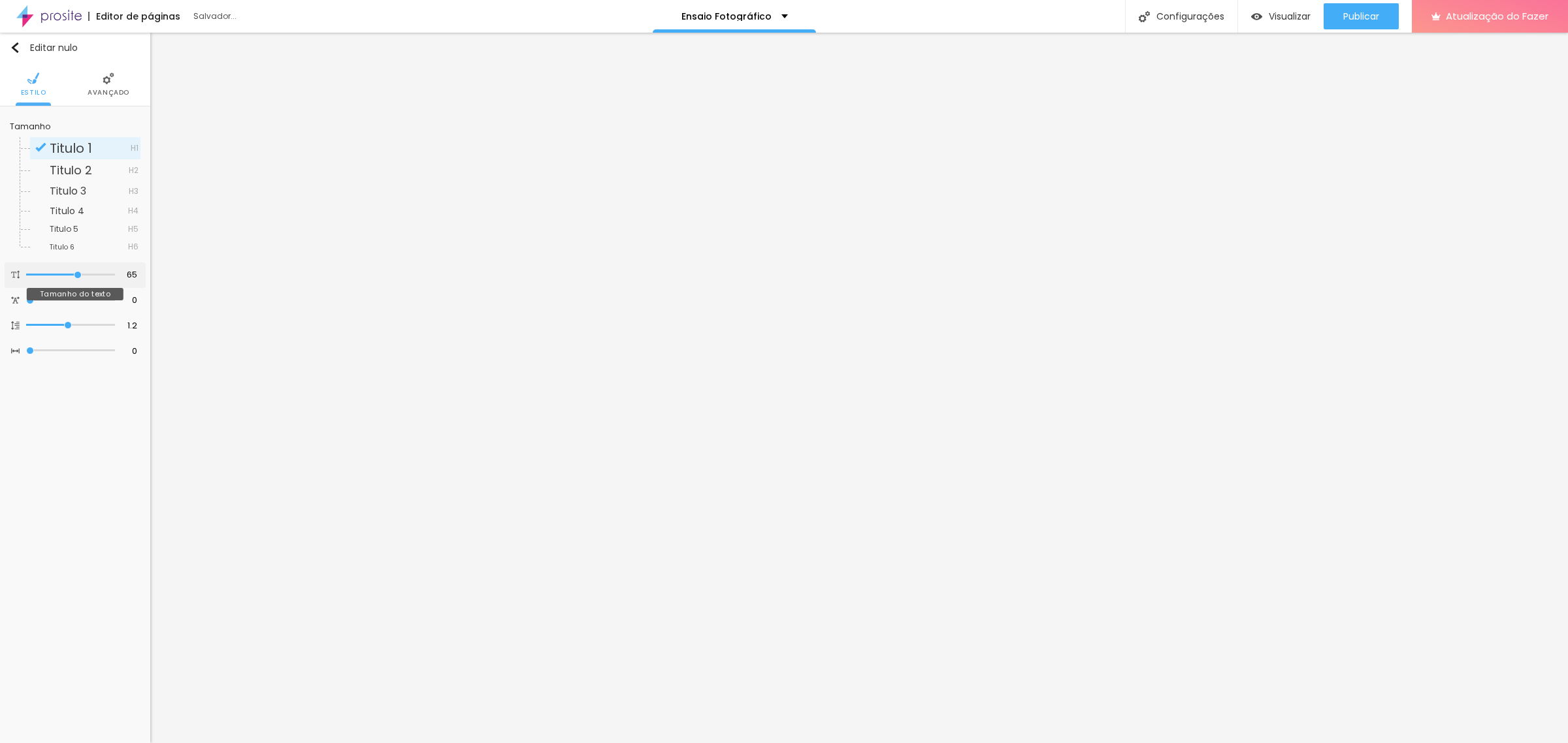
type input "61"
type input "60"
type input "58"
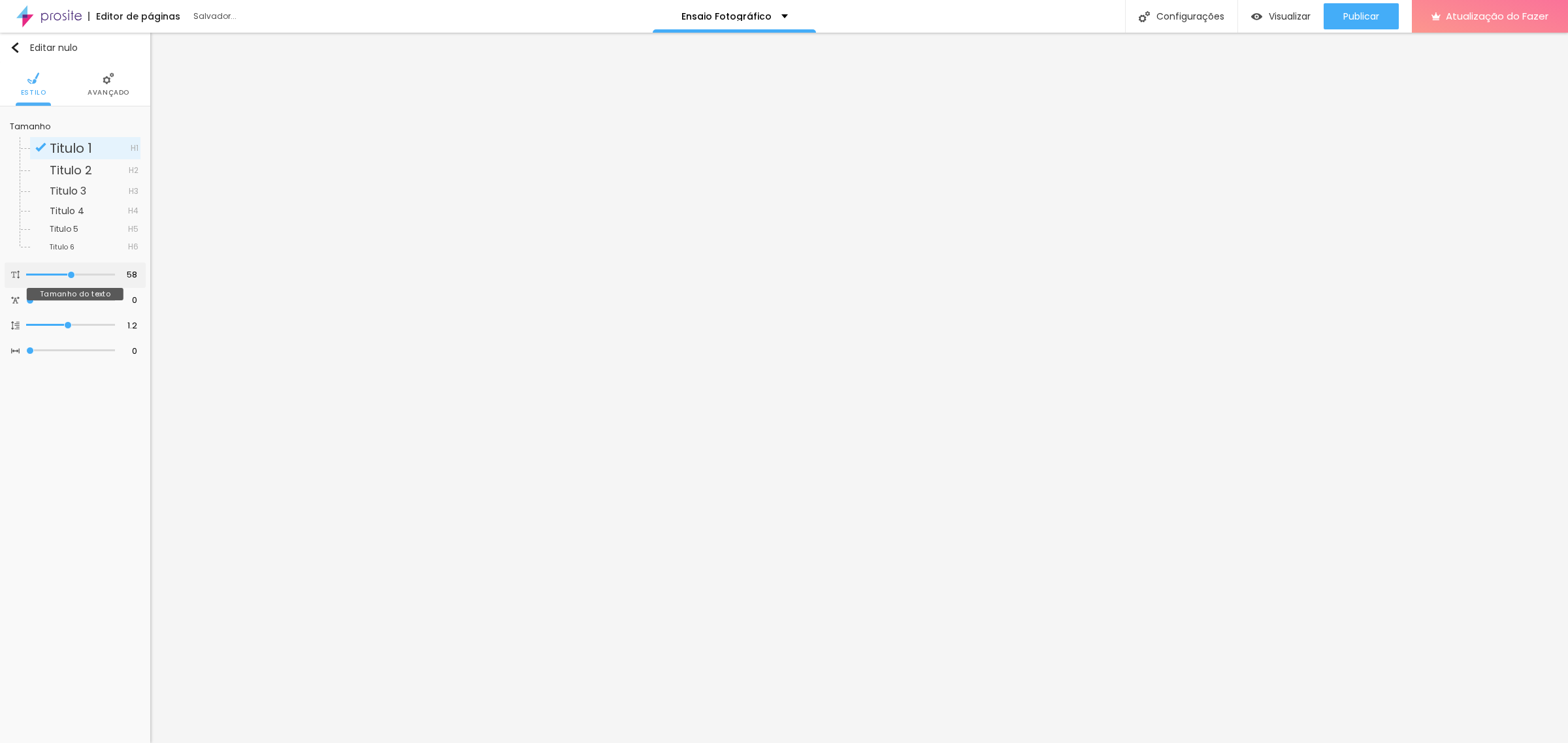
type input "56"
type input "55"
type input "54"
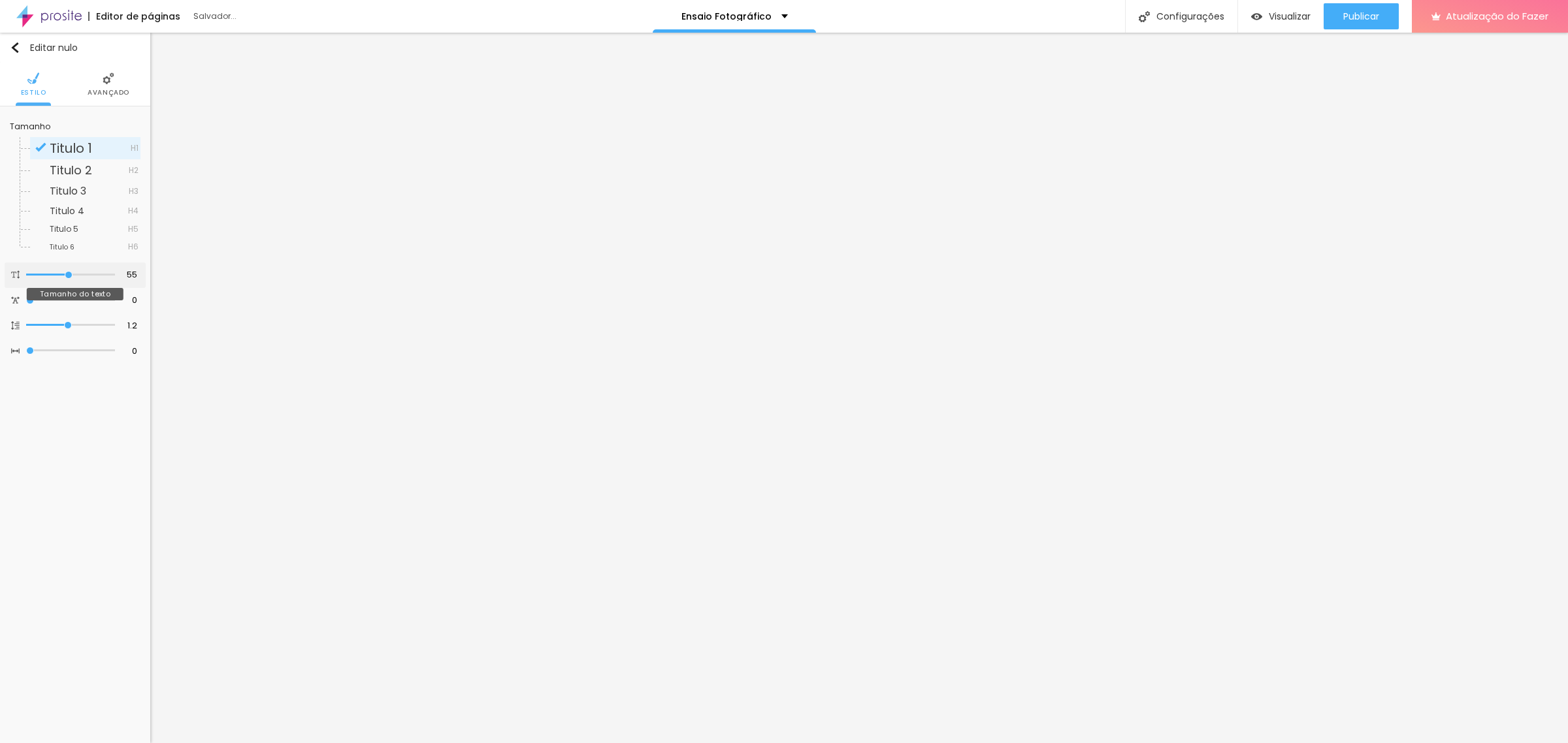
type input "54"
type input "53"
type input "52"
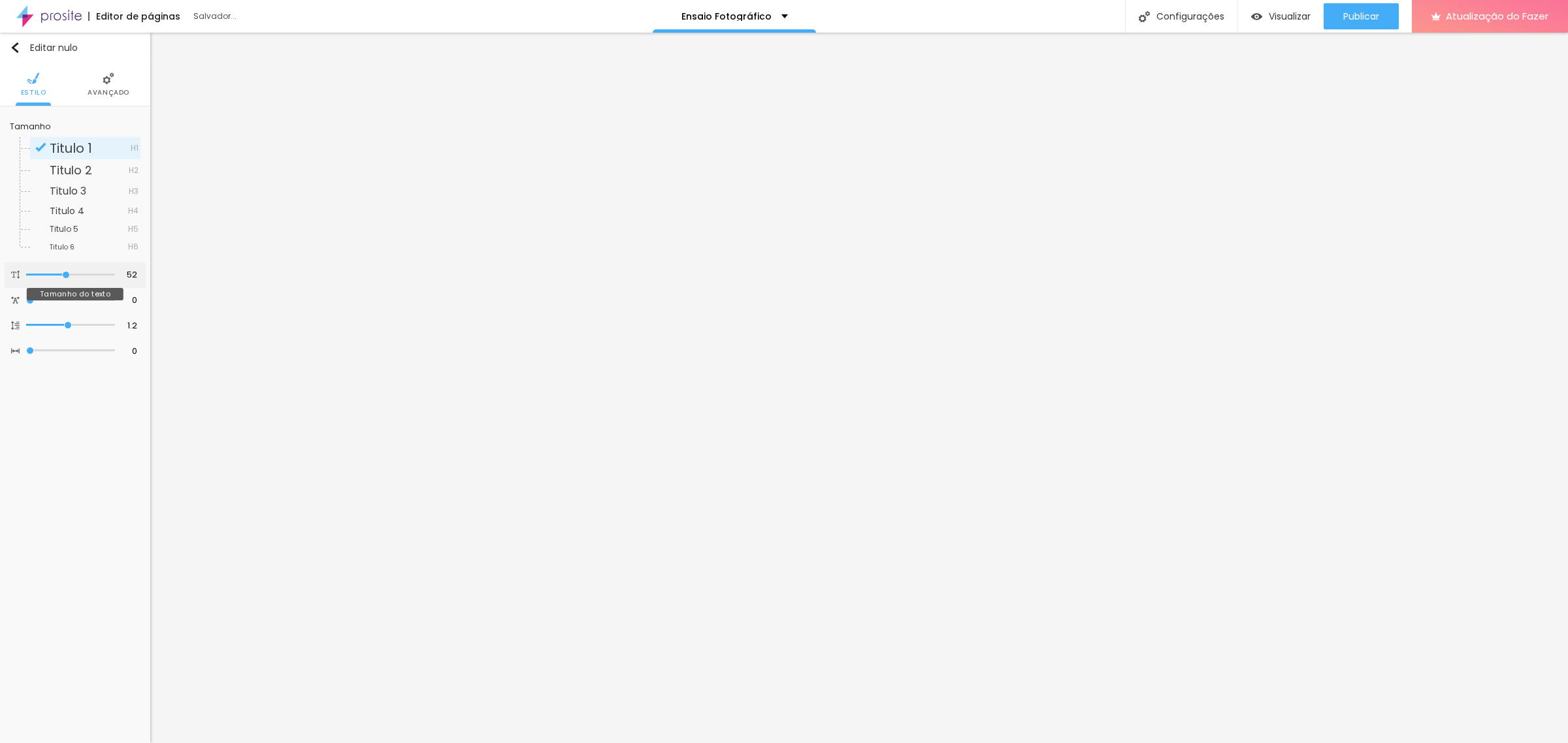
type input "51"
type input "50"
drag, startPoint x: 80, startPoint y: 276, endPoint x: 64, endPoint y: 276, distance: 16.0
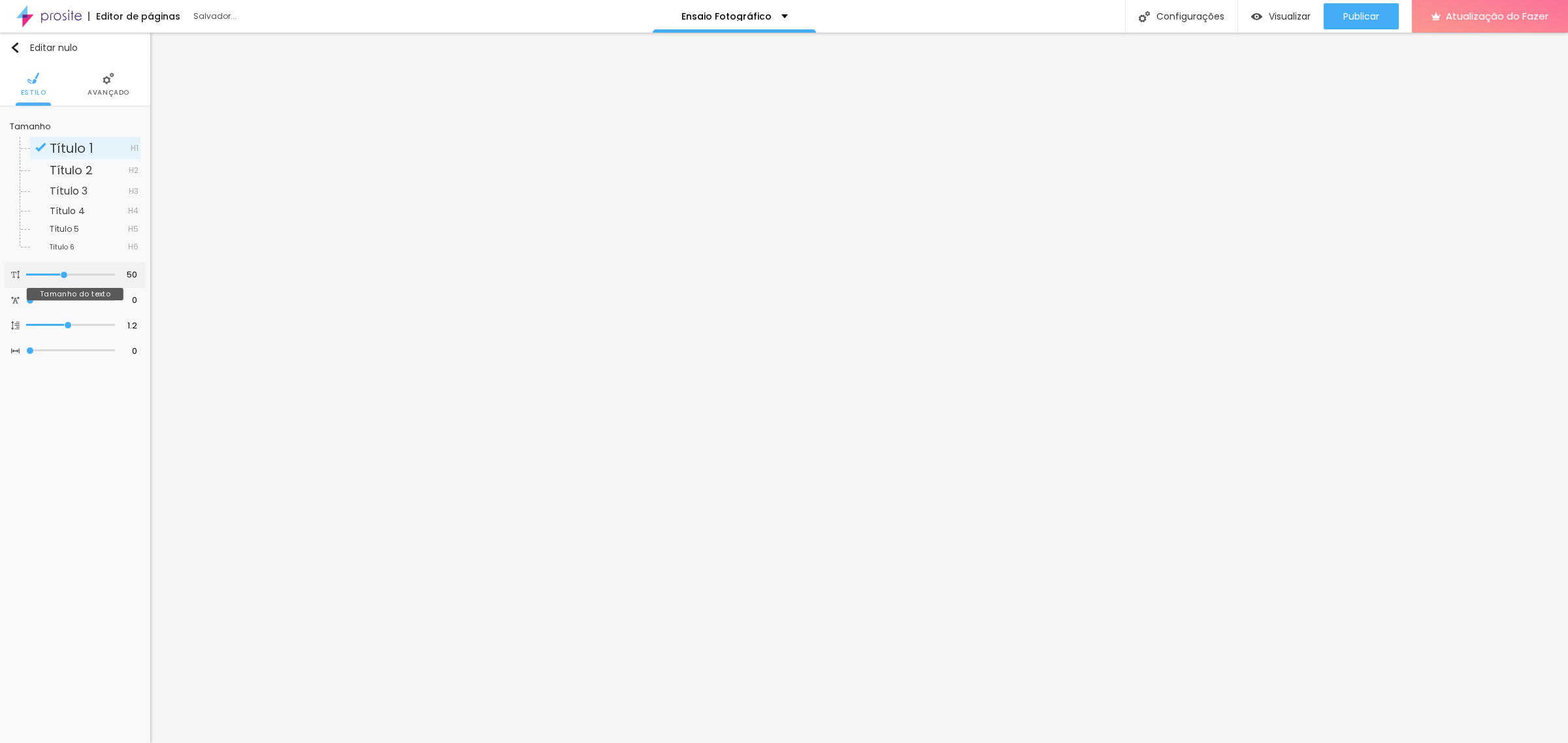
type input "50"
click at [64, 276] on input "range" at bounding box center [70, 275] width 89 height 6
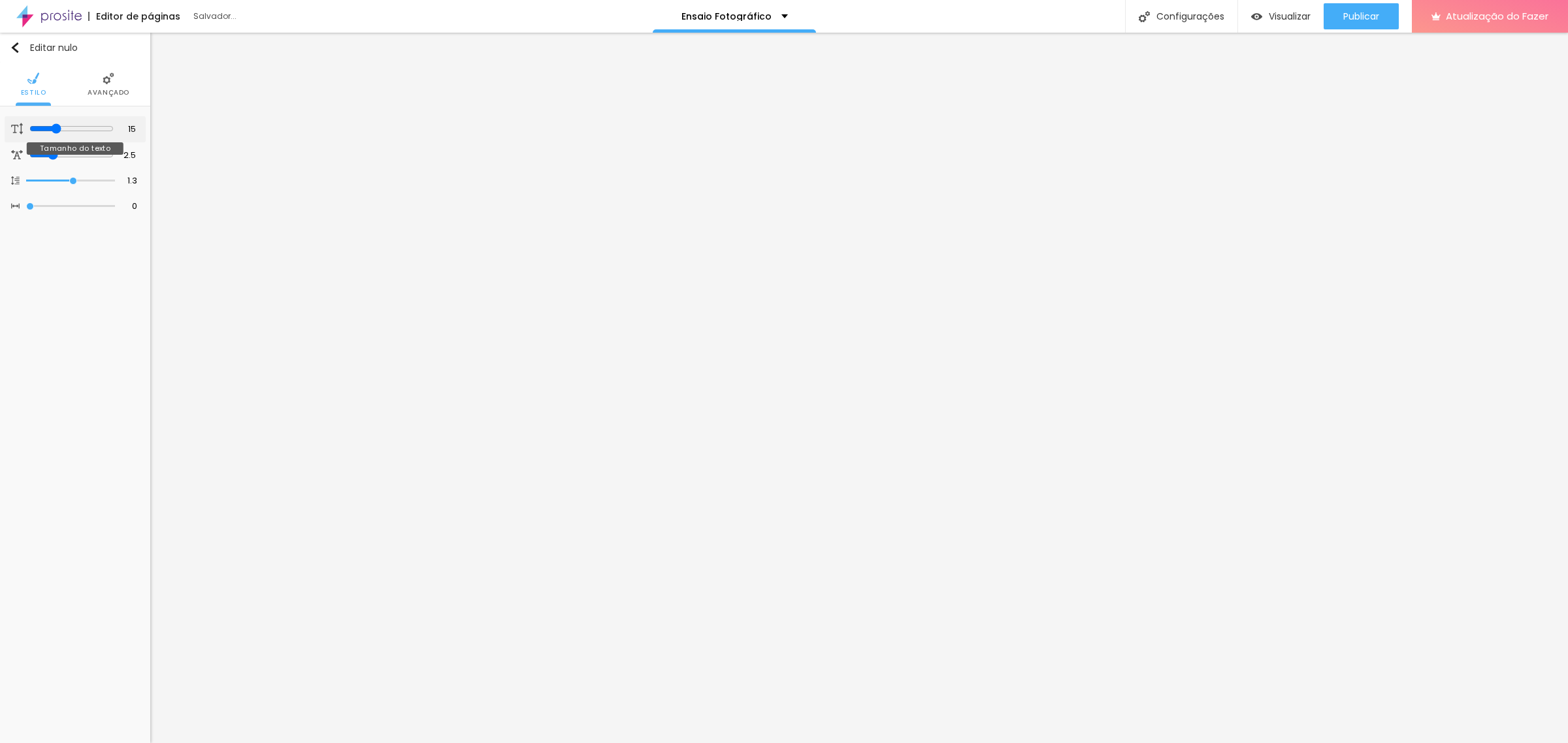
type input "14"
type input "15"
type input "16"
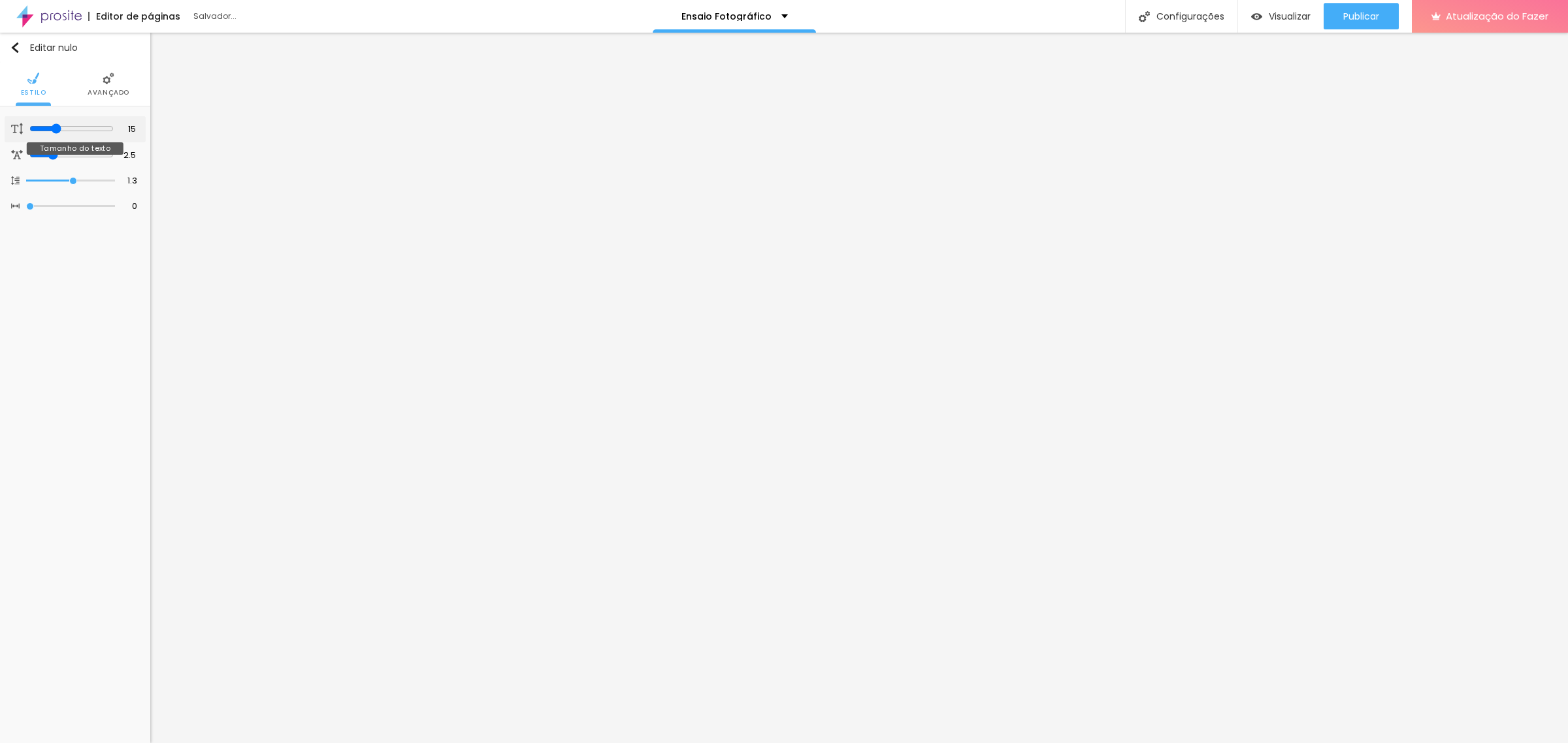
type input "16"
type input "17"
type input "18"
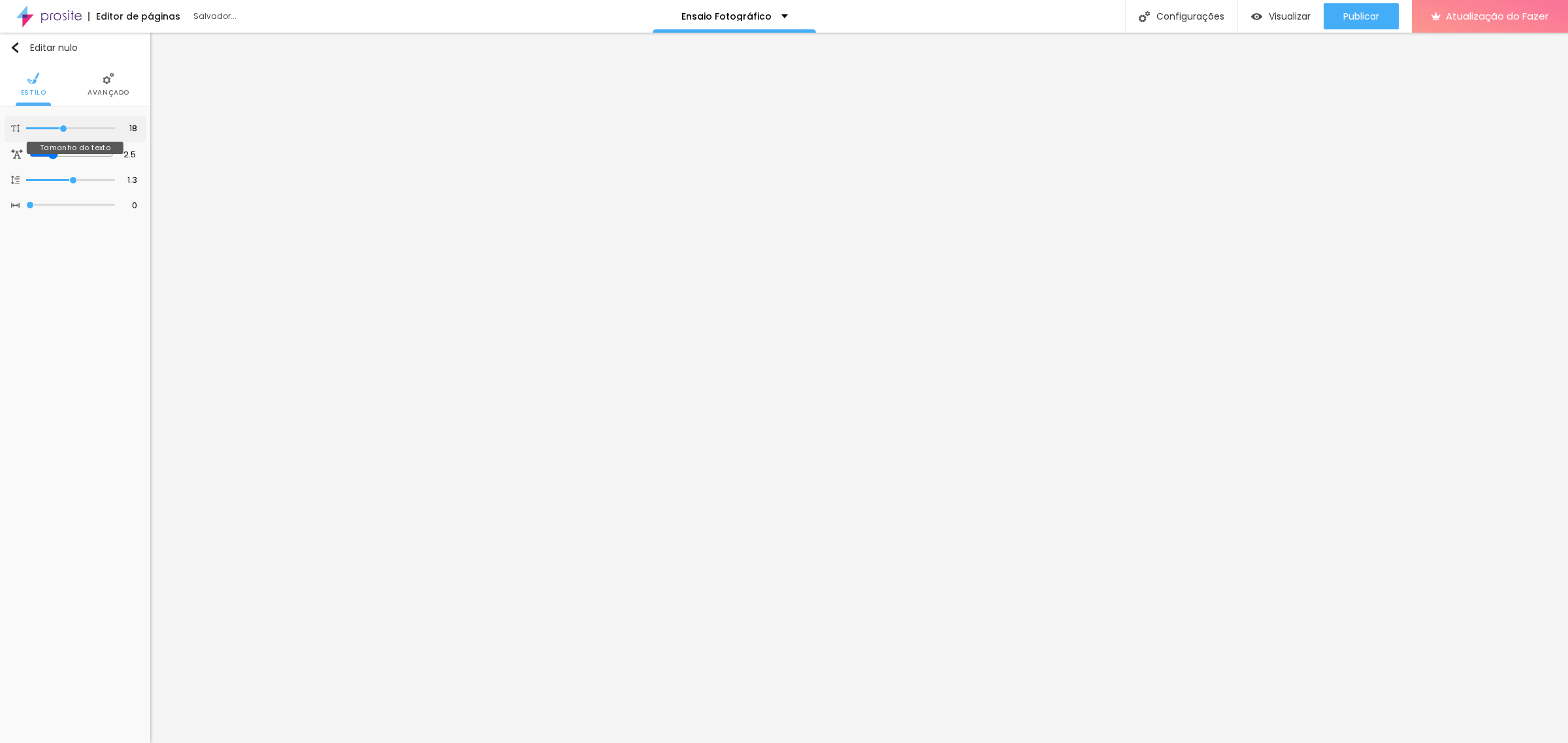
type input "19"
type input "17"
drag, startPoint x: 50, startPoint y: 129, endPoint x: 59, endPoint y: 128, distance: 9.1
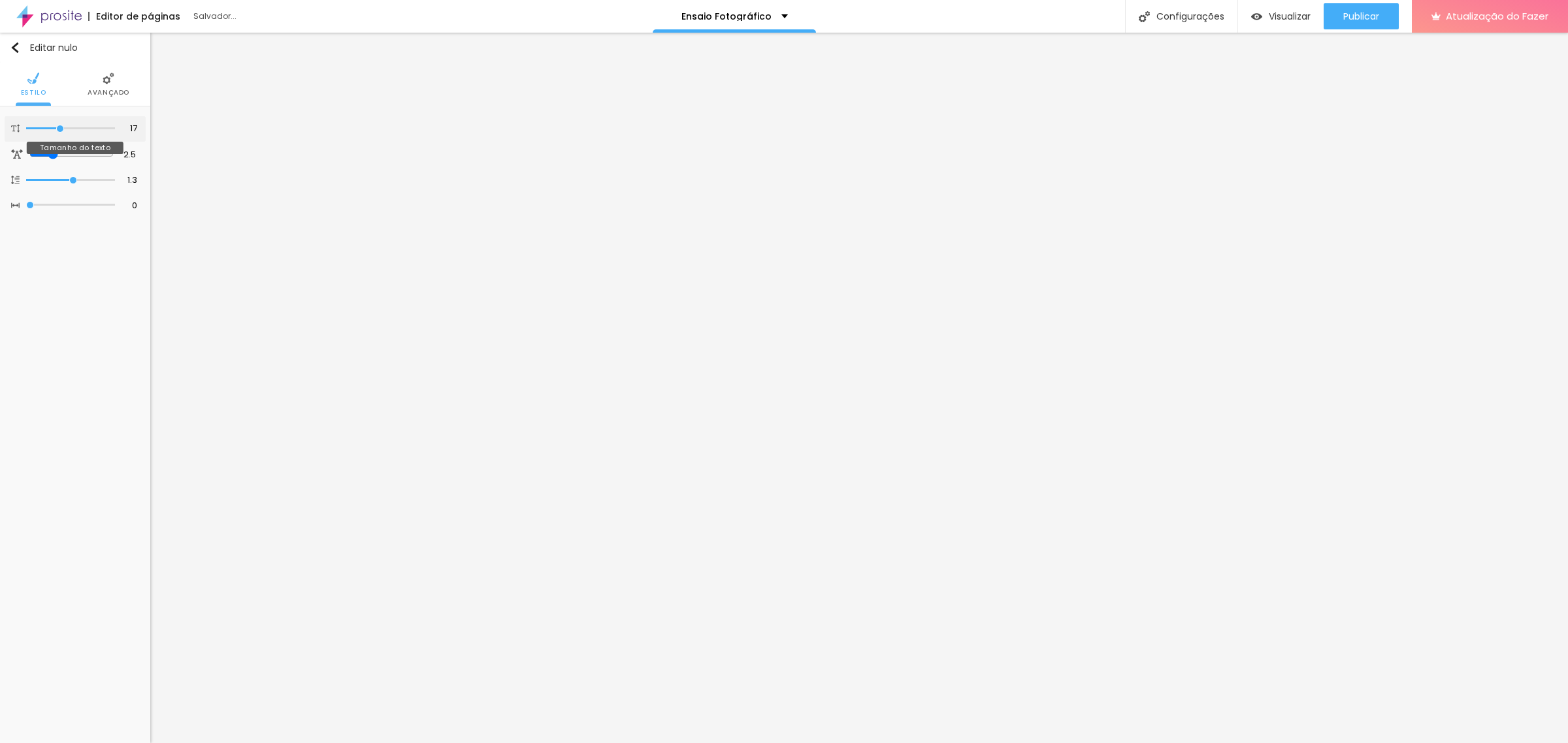
type input "17"
click at [59, 128] on input "range" at bounding box center [70, 128] width 89 height 6
click at [75, 88] on font "Estilo" at bounding box center [74, 92] width 26 height 10
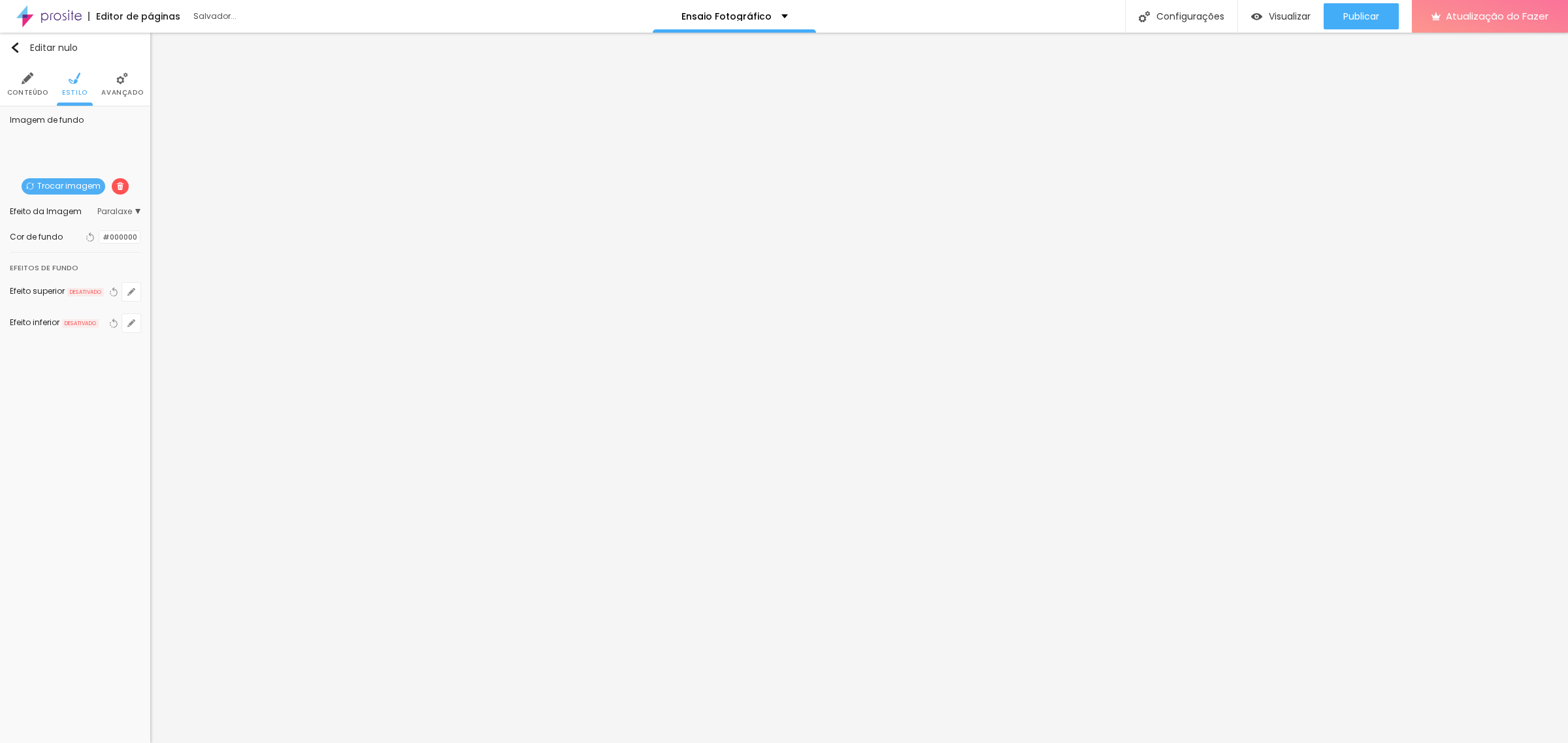
click at [112, 93] on font "Avançado" at bounding box center [121, 92] width 42 height 10
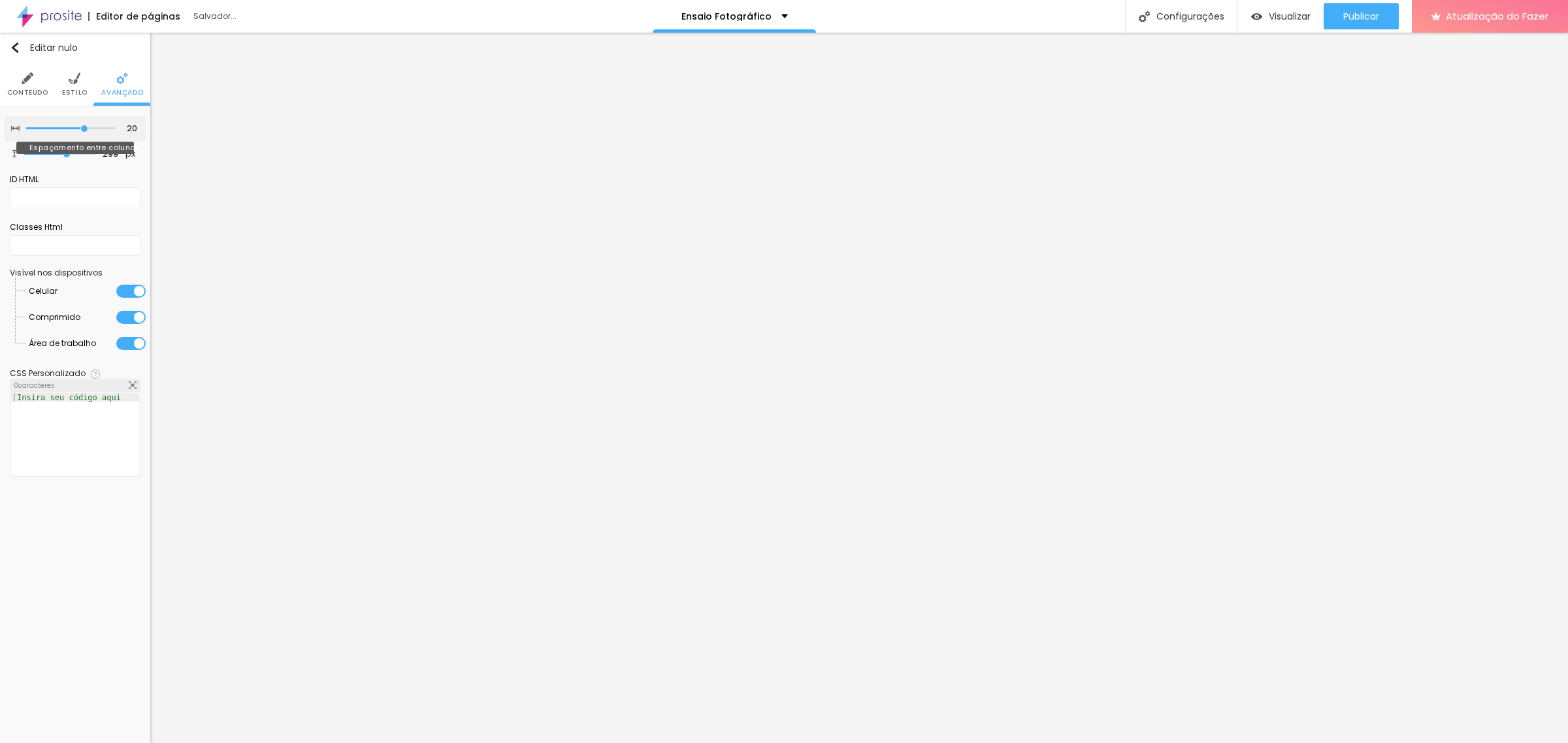
click at [78, 128] on input "range" at bounding box center [70, 128] width 89 height 6
type input "246"
type input "226"
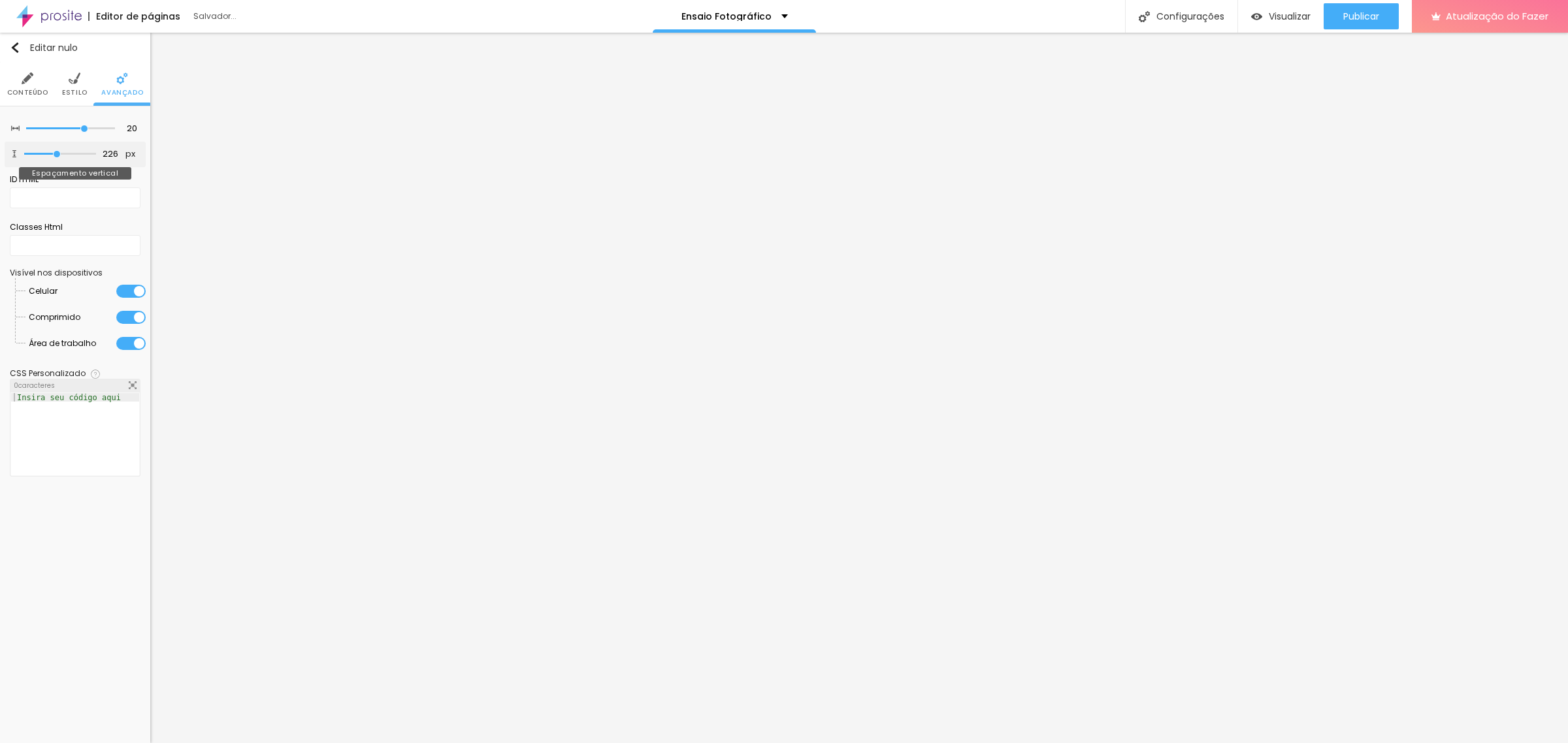
type input "219"
type input "187"
type input "180"
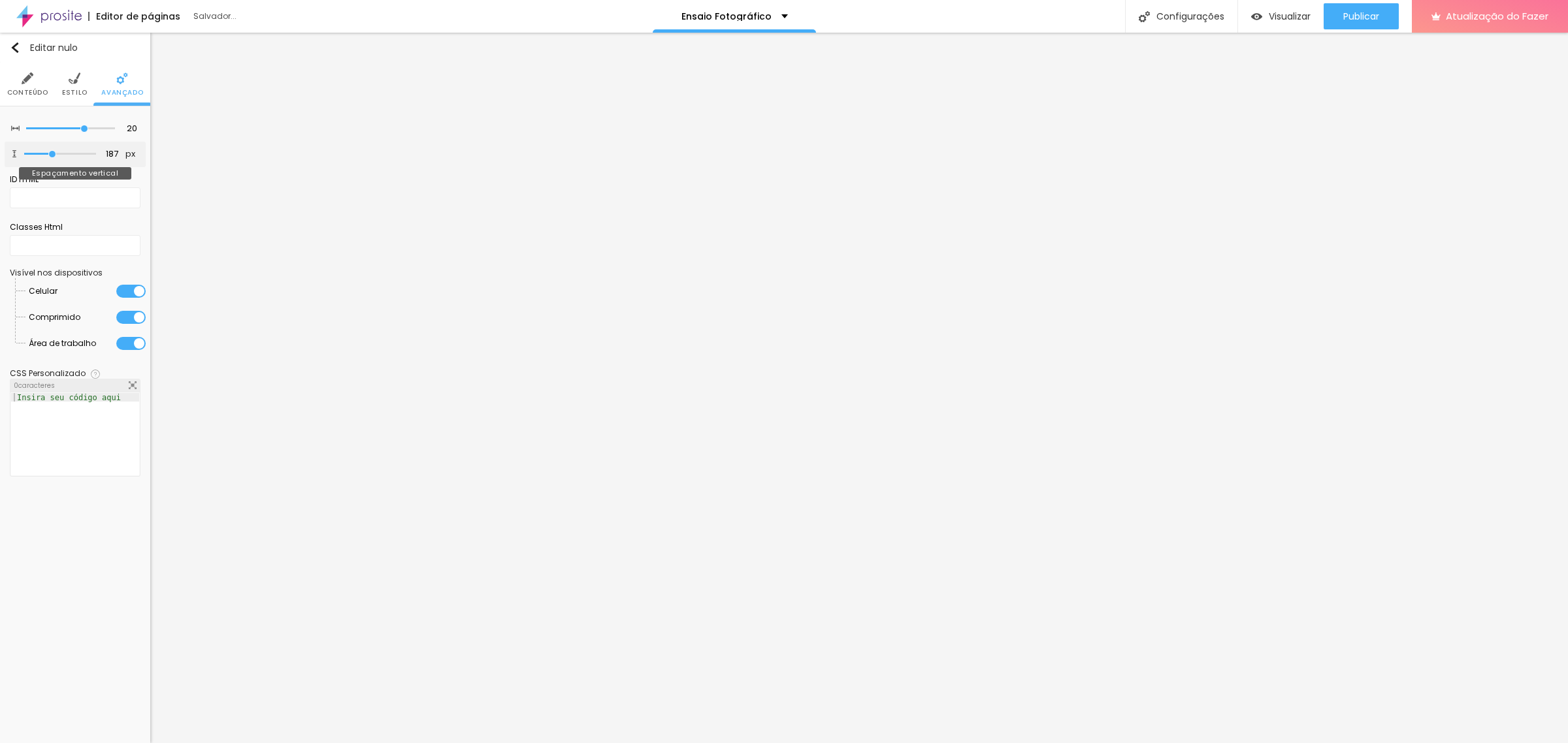
type input "180"
type input "173"
type input "154"
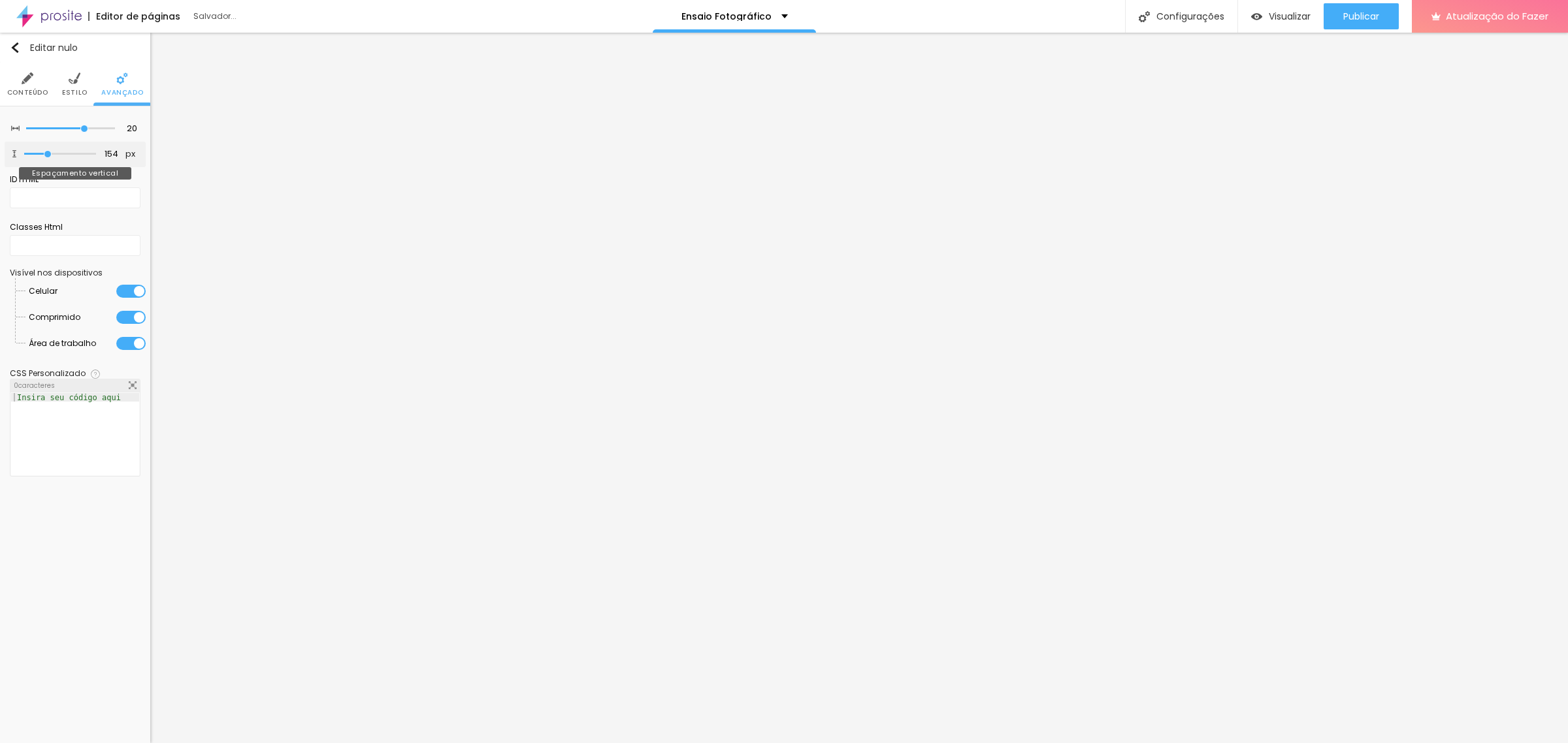
type input "147"
type input "140"
type input "134"
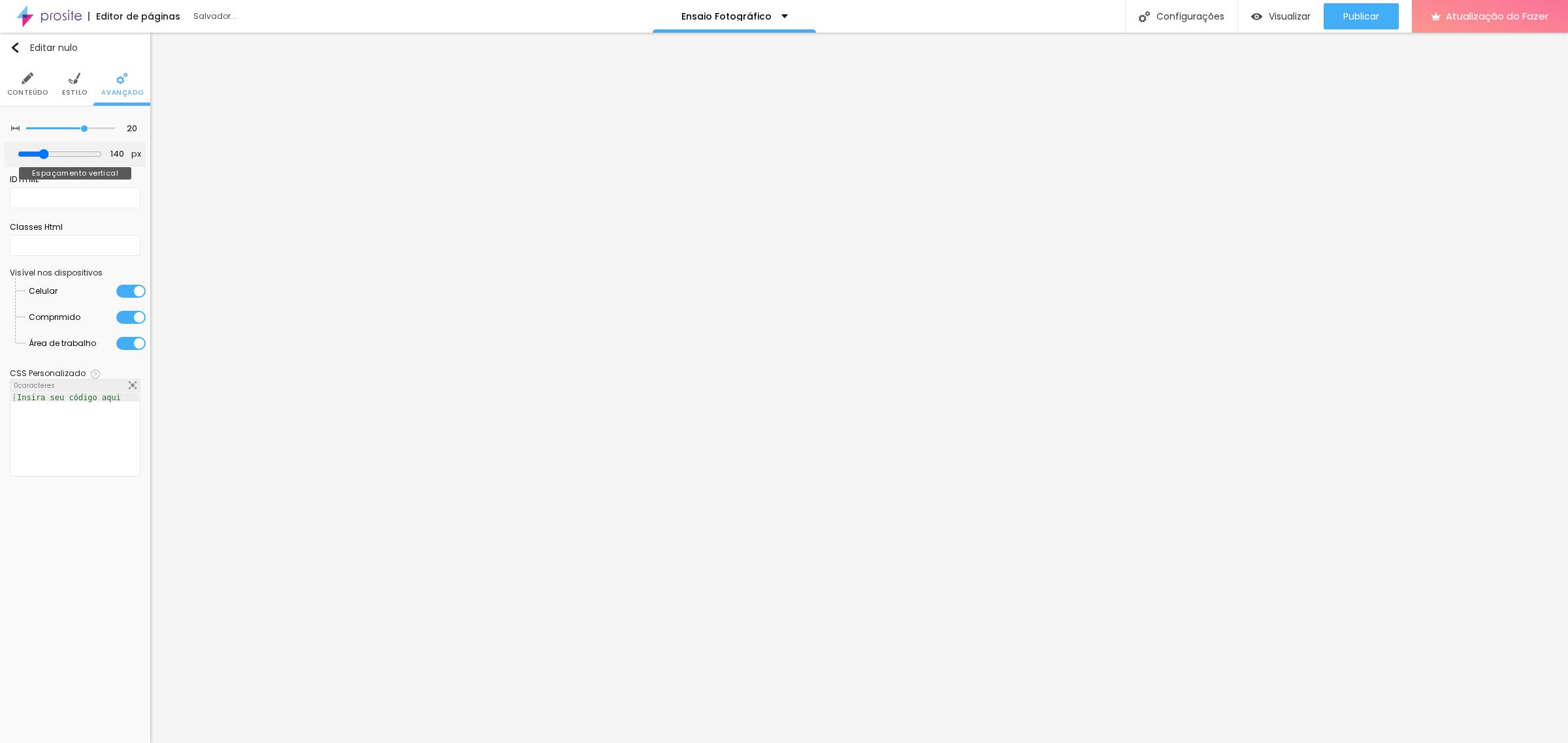
type input "134"
type input "127"
type input "121"
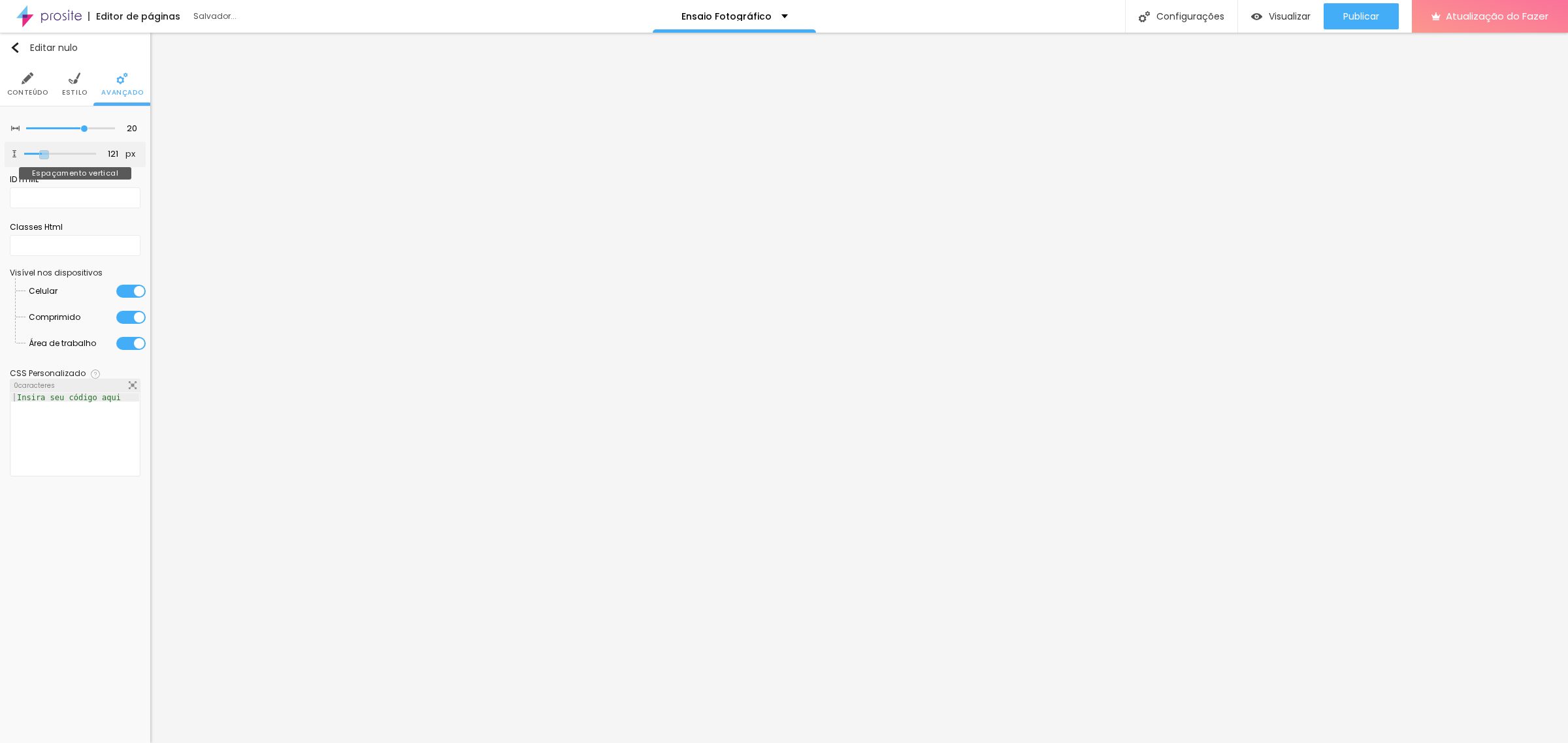
type input "114"
drag, startPoint x: 63, startPoint y: 152, endPoint x: 43, endPoint y: 151, distance: 20.0
type input "114"
click at [43, 151] on input "range" at bounding box center [59, 154] width 84 height 11
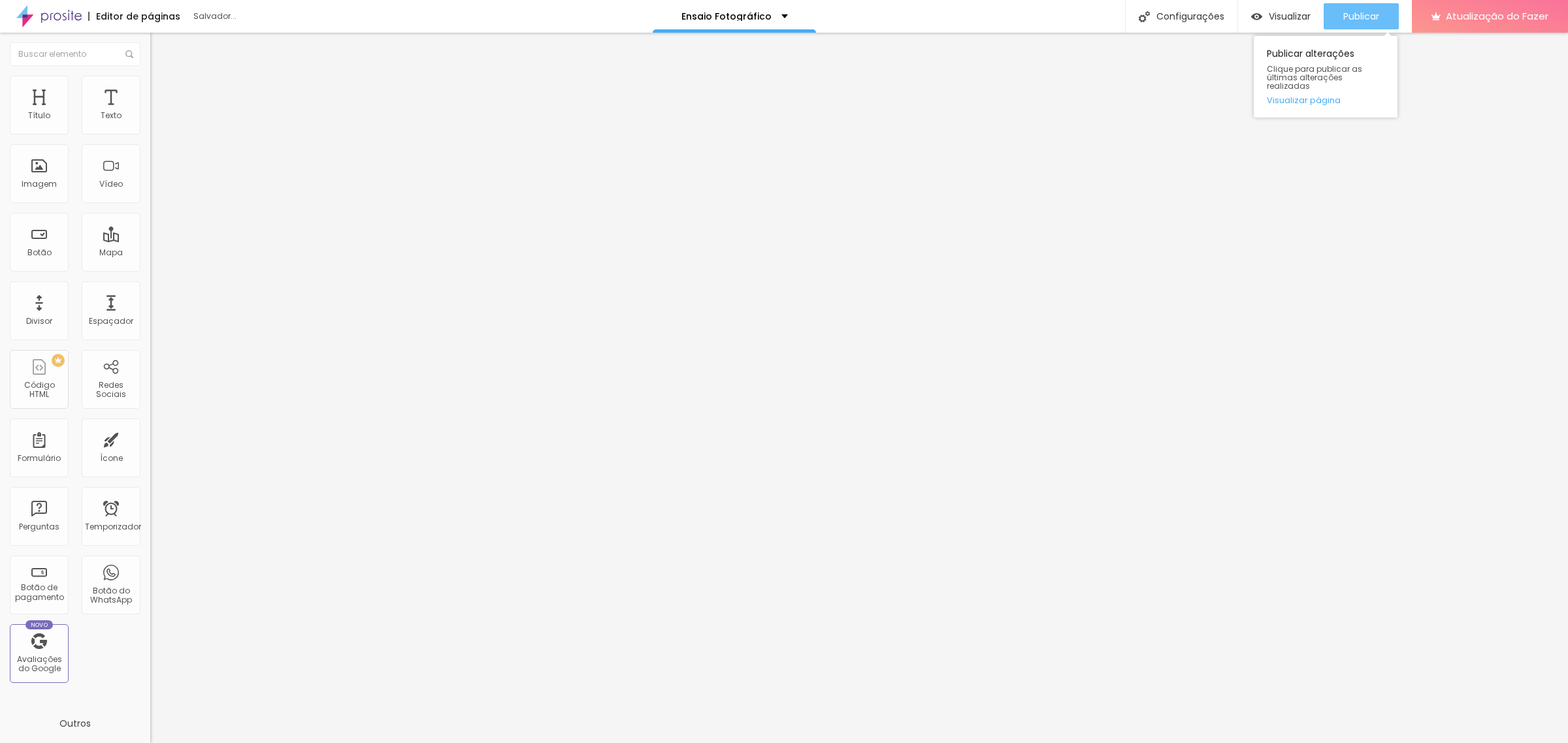
click at [1361, 13] on font "Publicar" at bounding box center [1361, 16] width 36 height 13
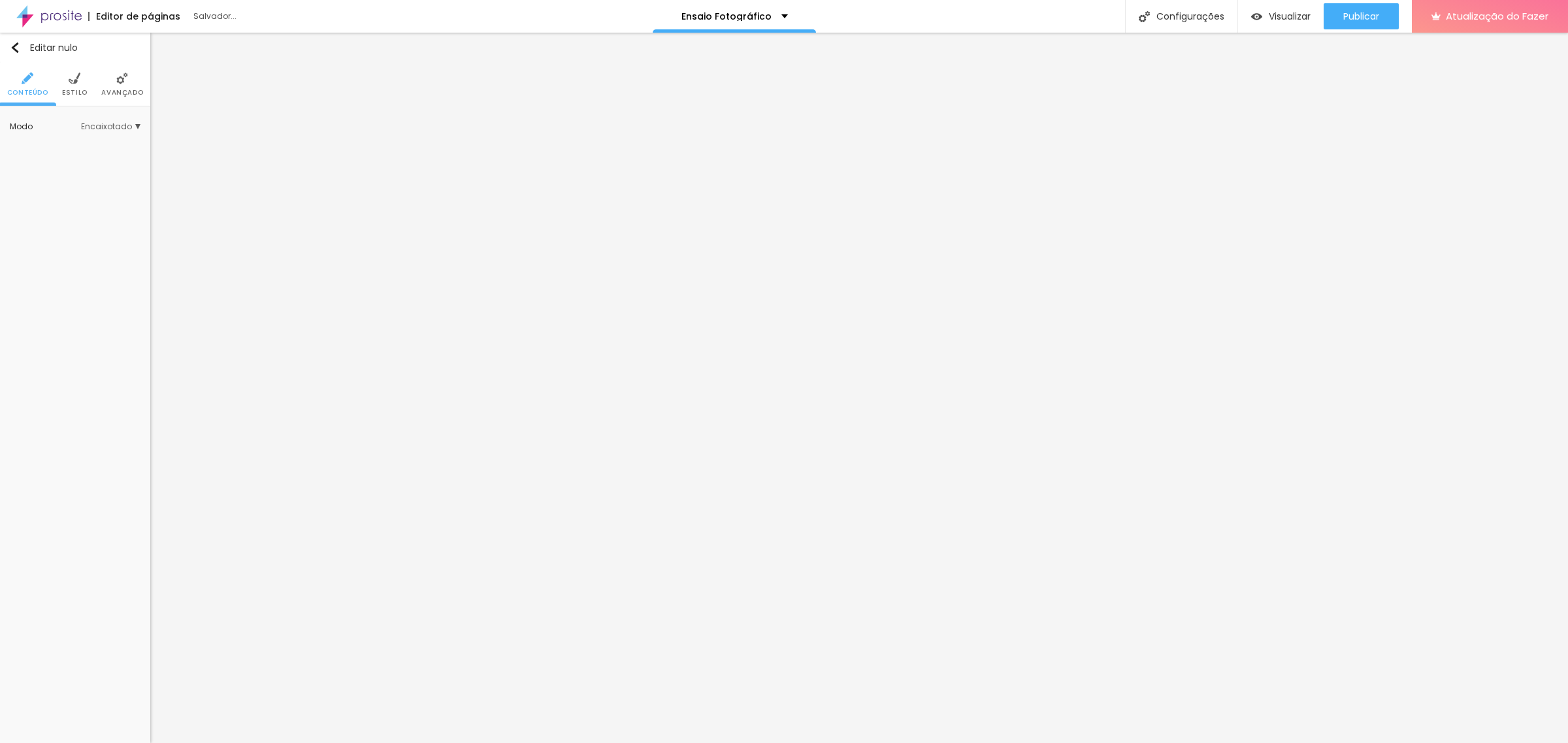
click at [118, 83] on img at bounding box center [121, 78] width 12 height 12
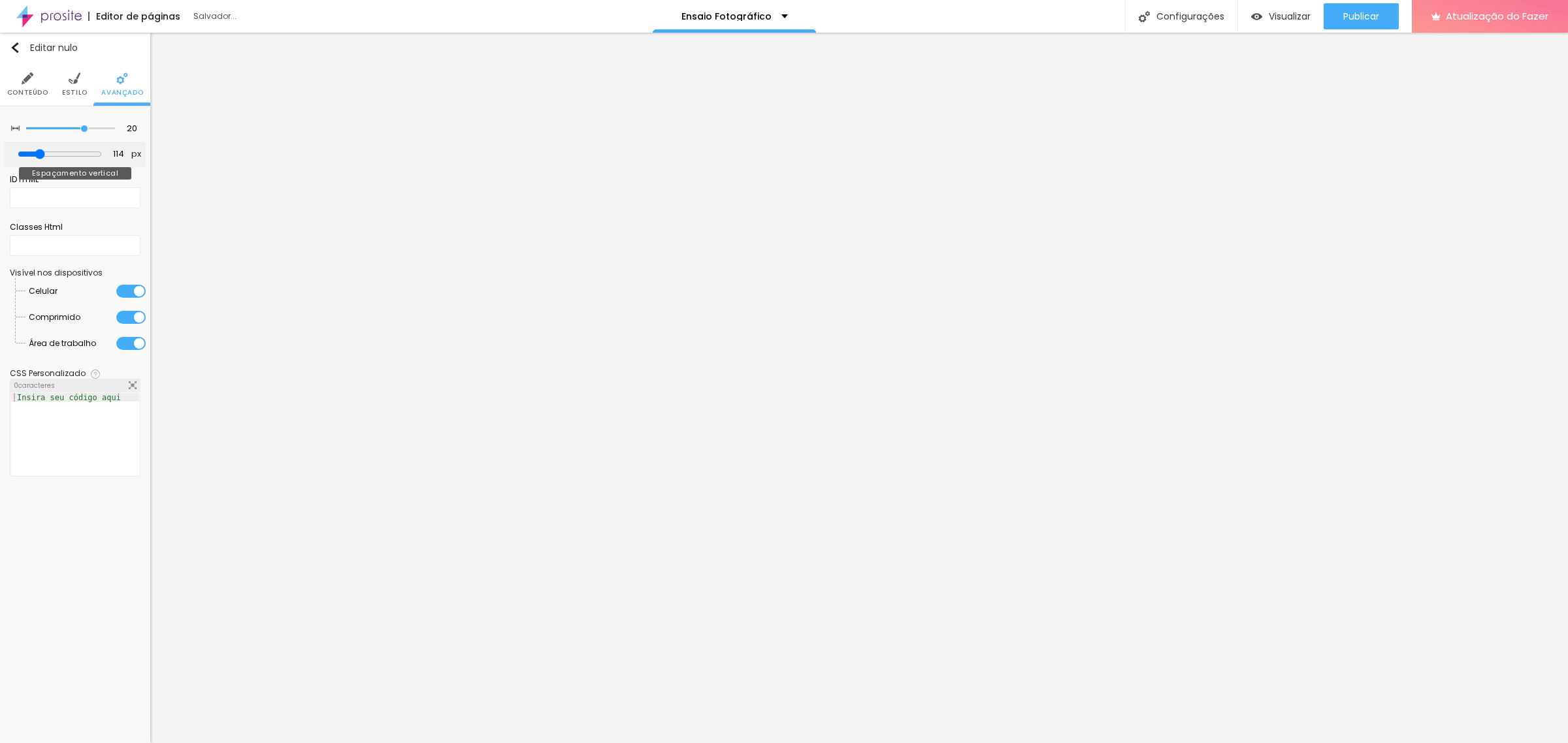
type input "75"
type input "68"
type input "61"
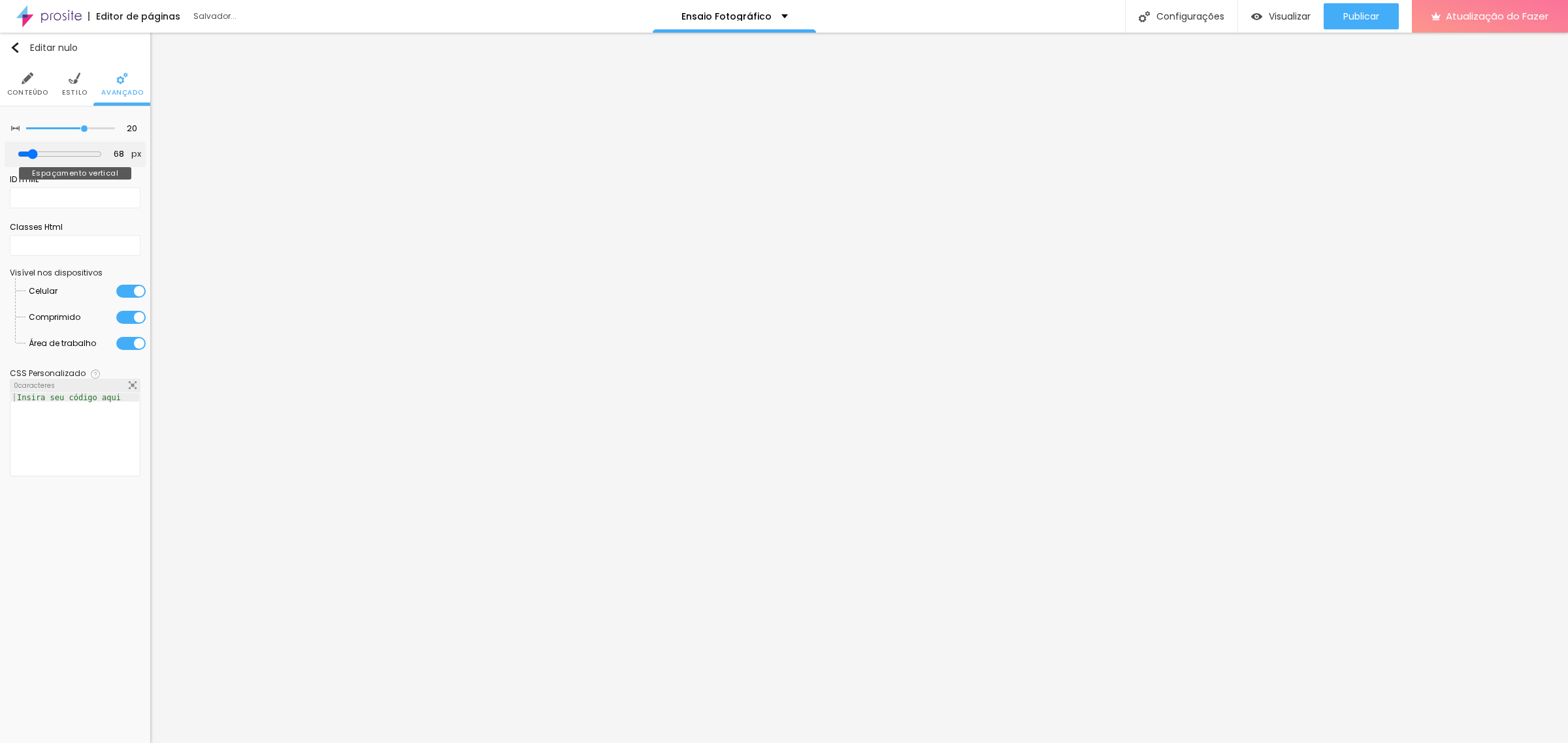
type input "61"
type input "48"
type input "68"
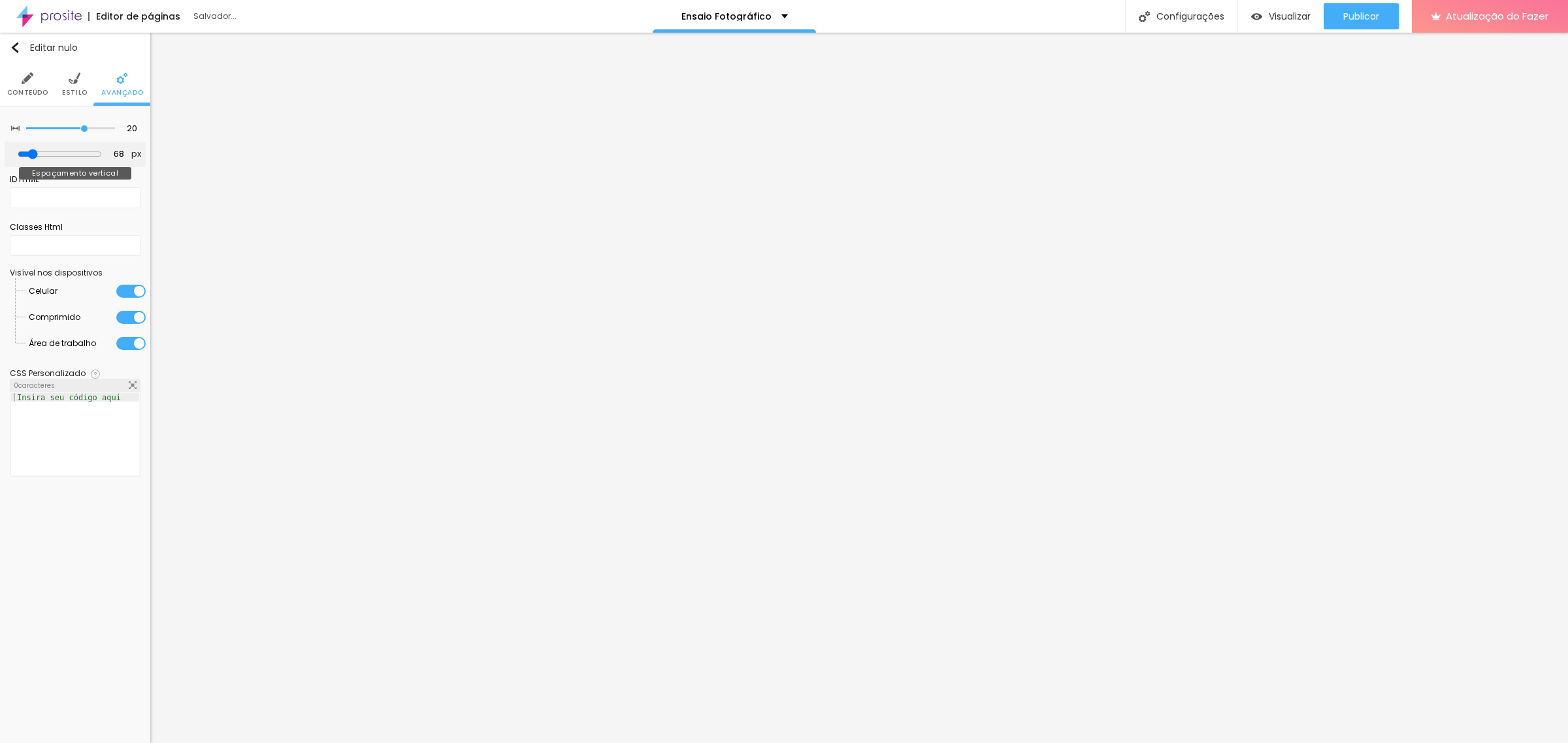
drag, startPoint x: 43, startPoint y: 157, endPoint x: 37, endPoint y: 155, distance: 6.3
type input "68"
click at [37, 155] on input "range" at bounding box center [59, 154] width 84 height 11
click at [1370, 18] on font "Publicar" at bounding box center [1361, 16] width 36 height 13
